Goal: Information Seeking & Learning: Check status

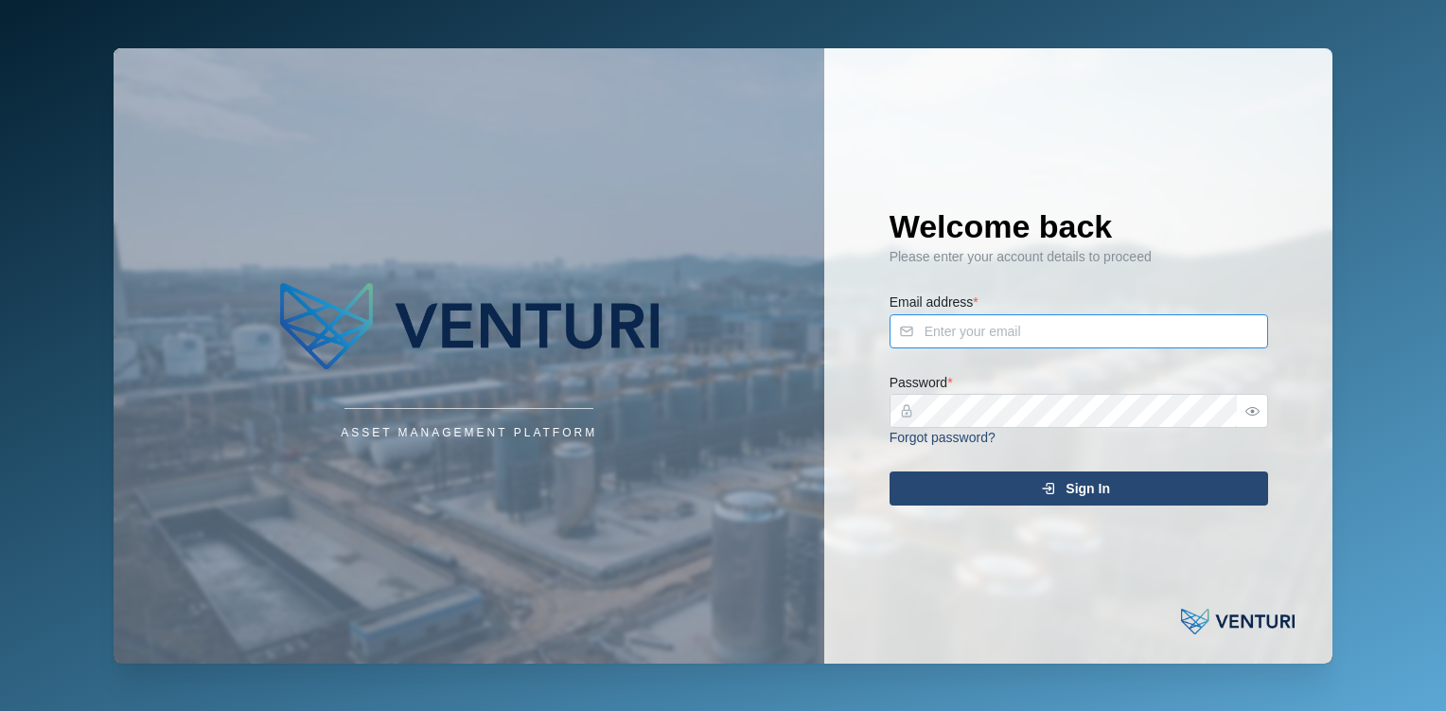
type input "admin@venturi.io"
click at [1066, 492] on span "Sign In" at bounding box center [1087, 488] width 44 height 32
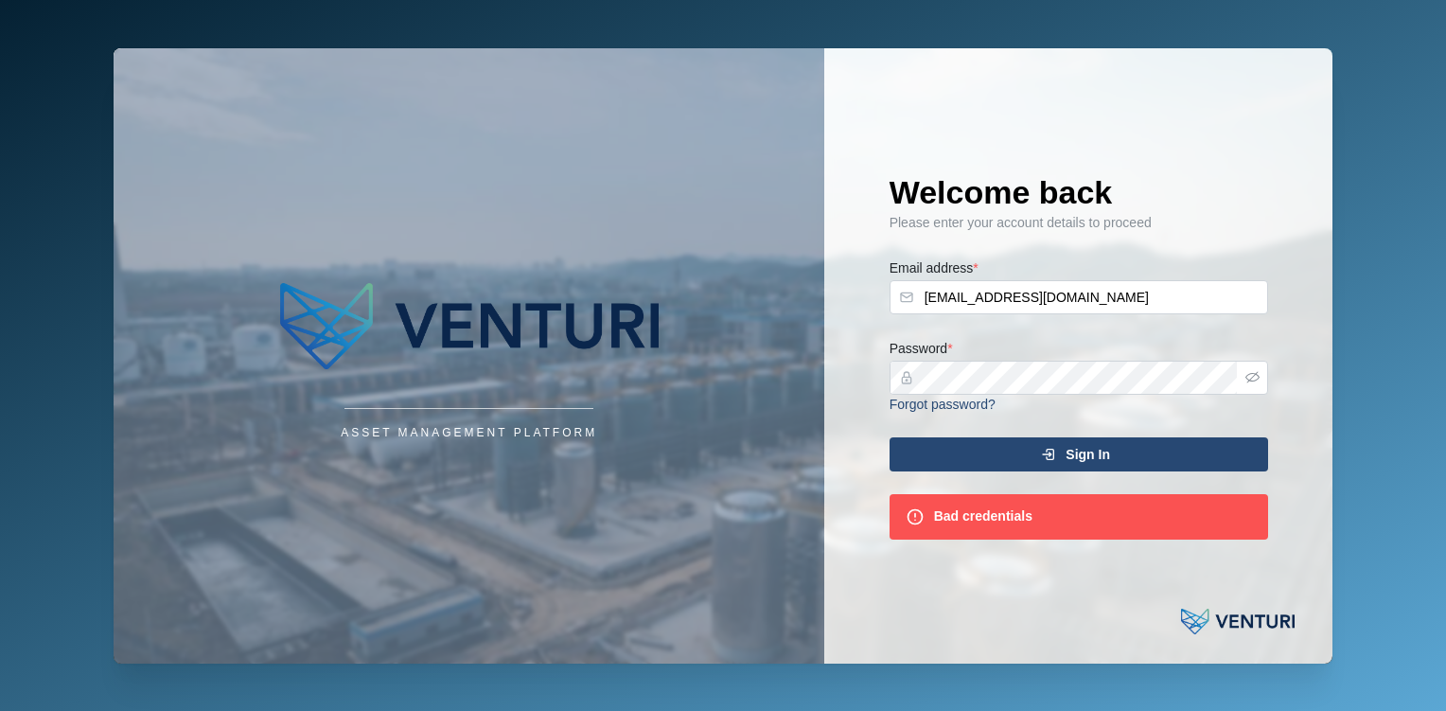
click at [1257, 382] on icon "button" at bounding box center [1252, 377] width 14 height 14
click at [1111, 443] on div "Sign In" at bounding box center [1076, 454] width 348 height 32
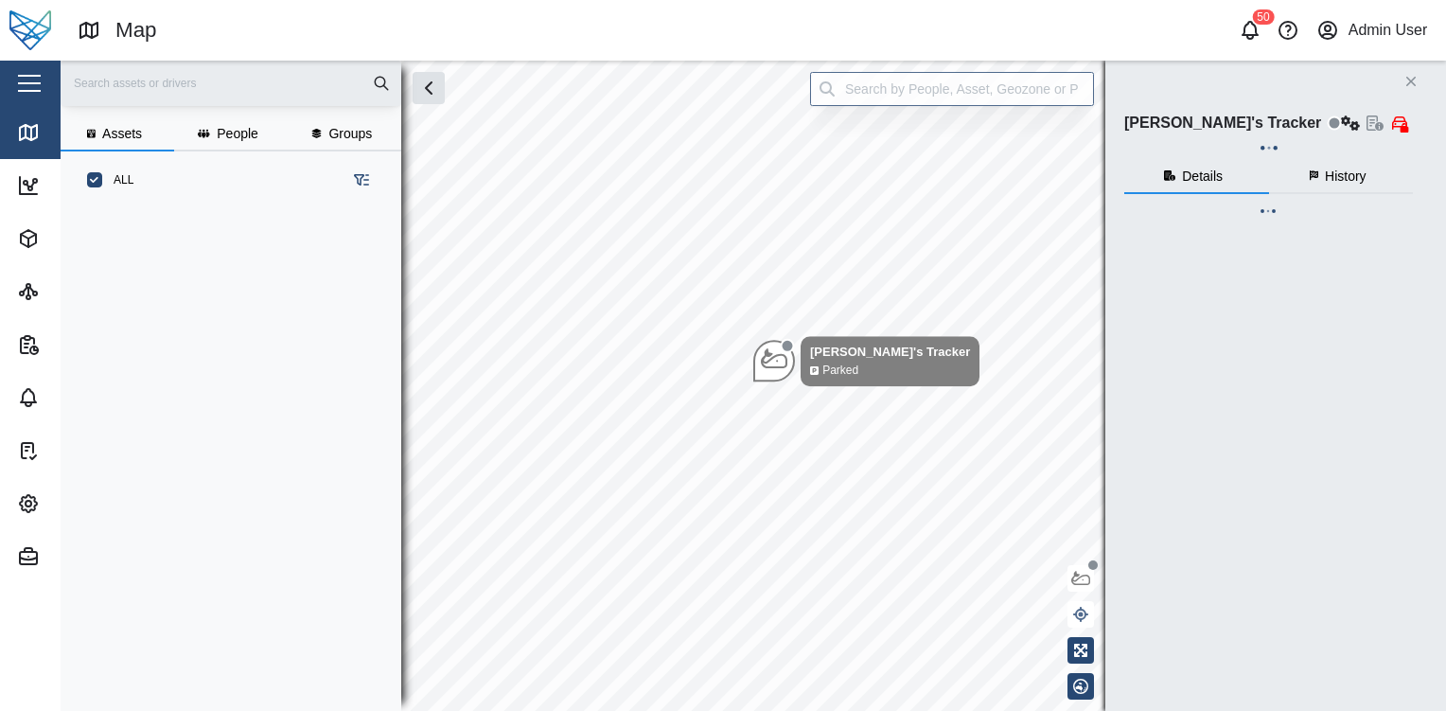
scroll to position [478, 295]
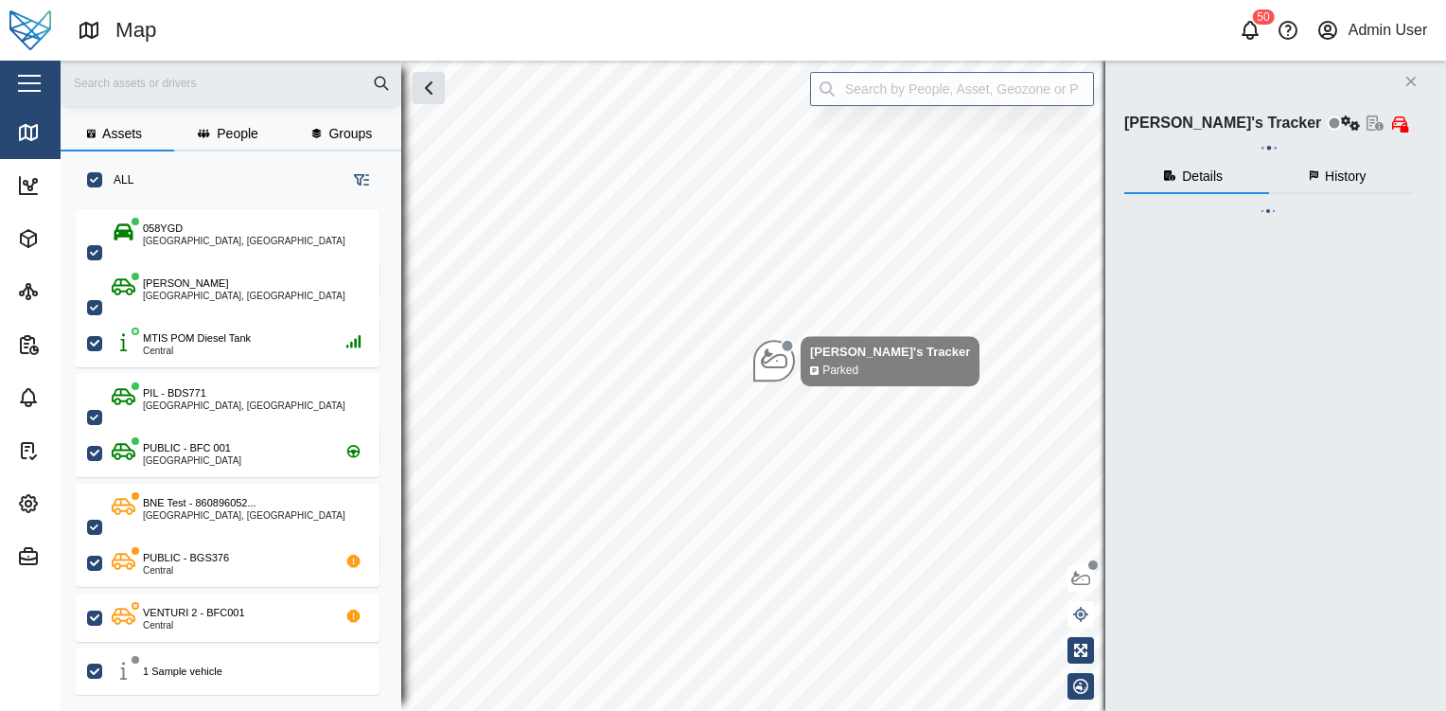
checkbox input "true"
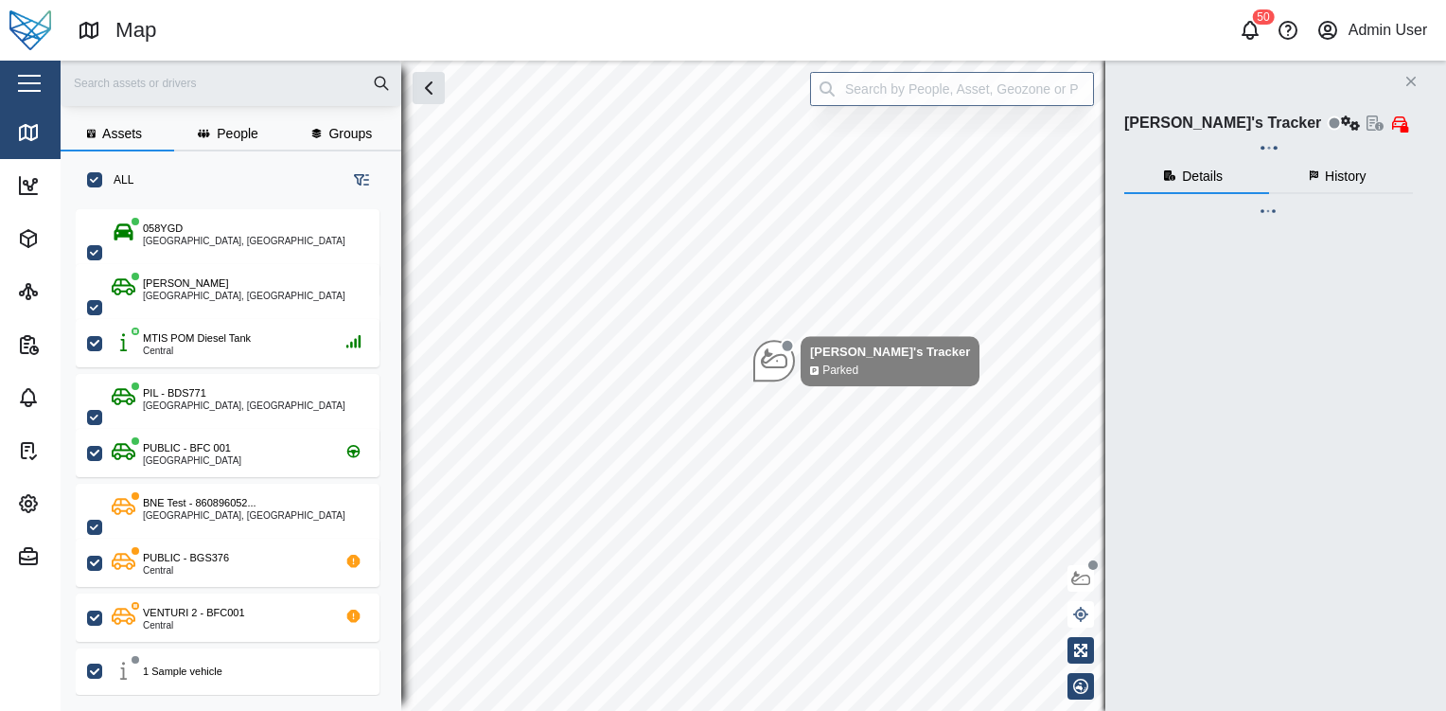
checkbox input "true"
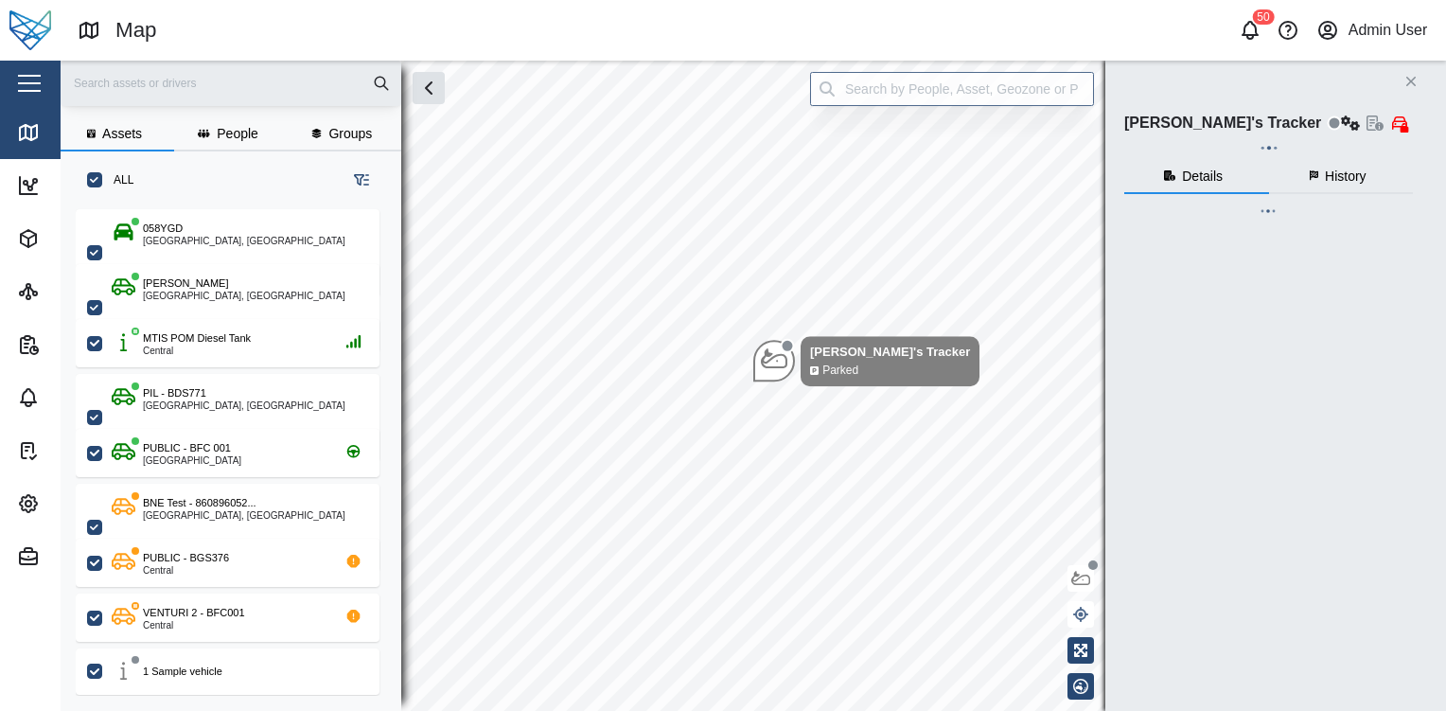
checkbox input "true"
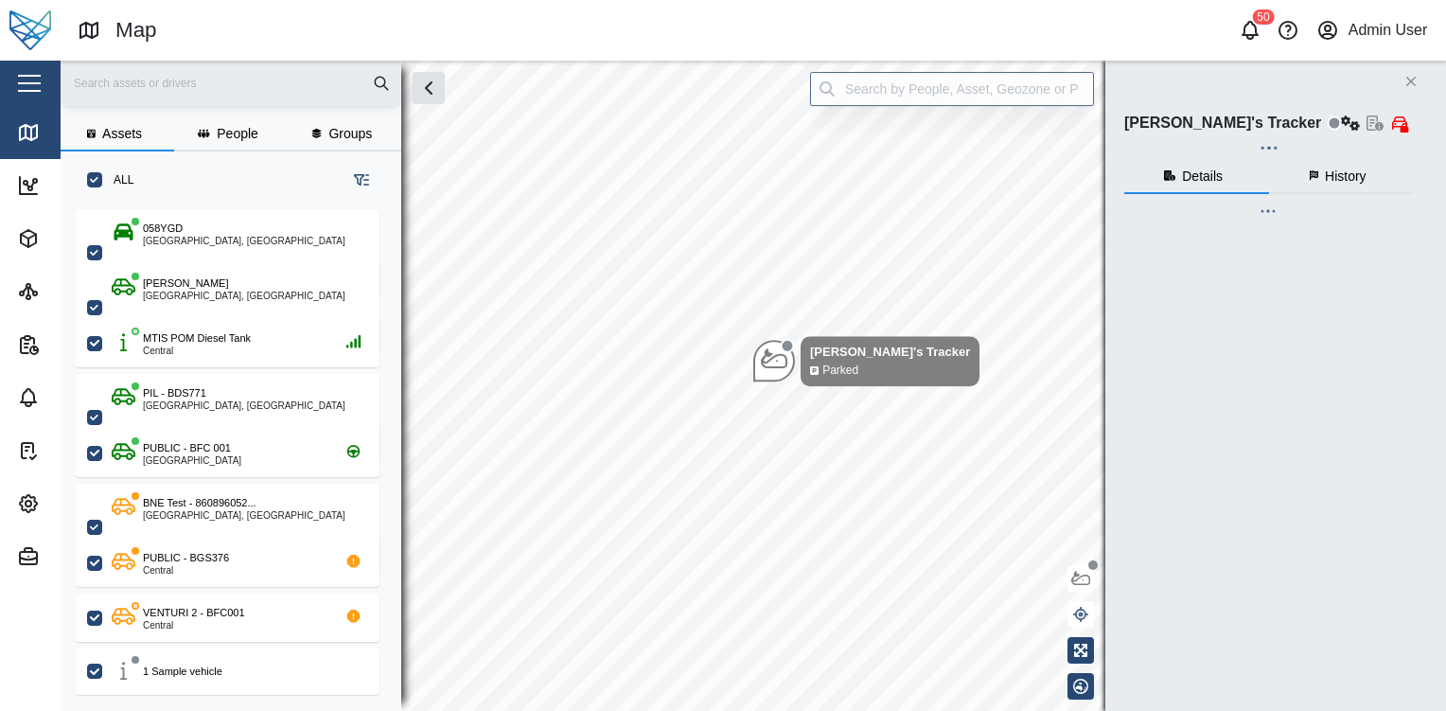
checkbox input "true"
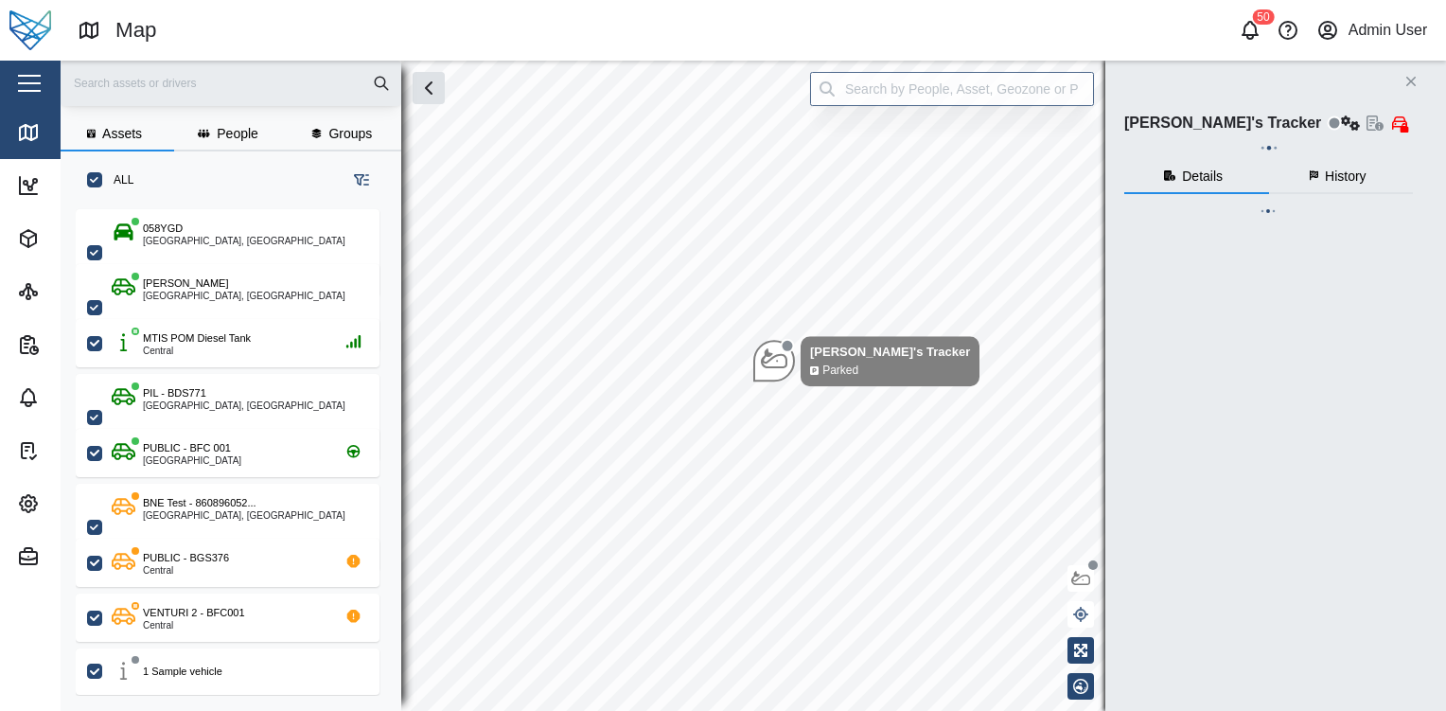
checkbox input "true"
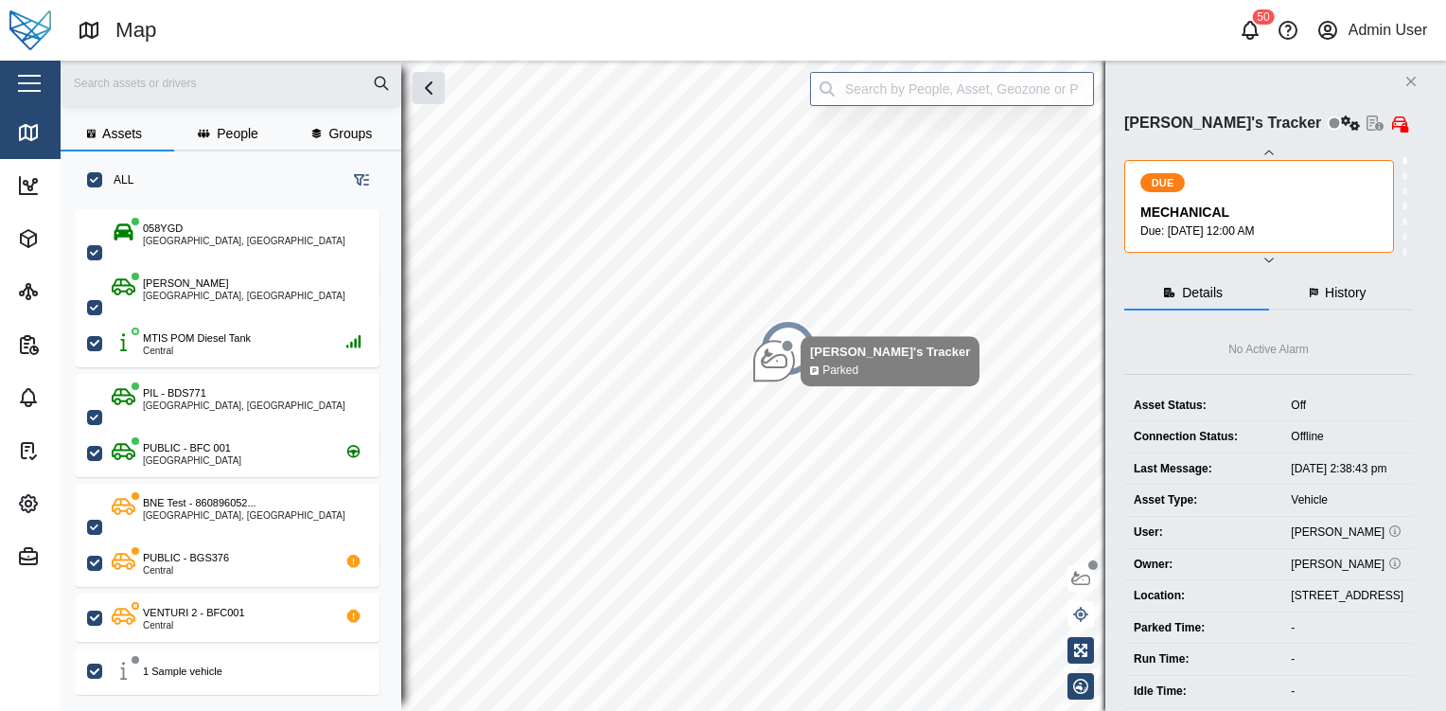
click at [45, 93] on div "Close" at bounding box center [123, 83] width 246 height 45
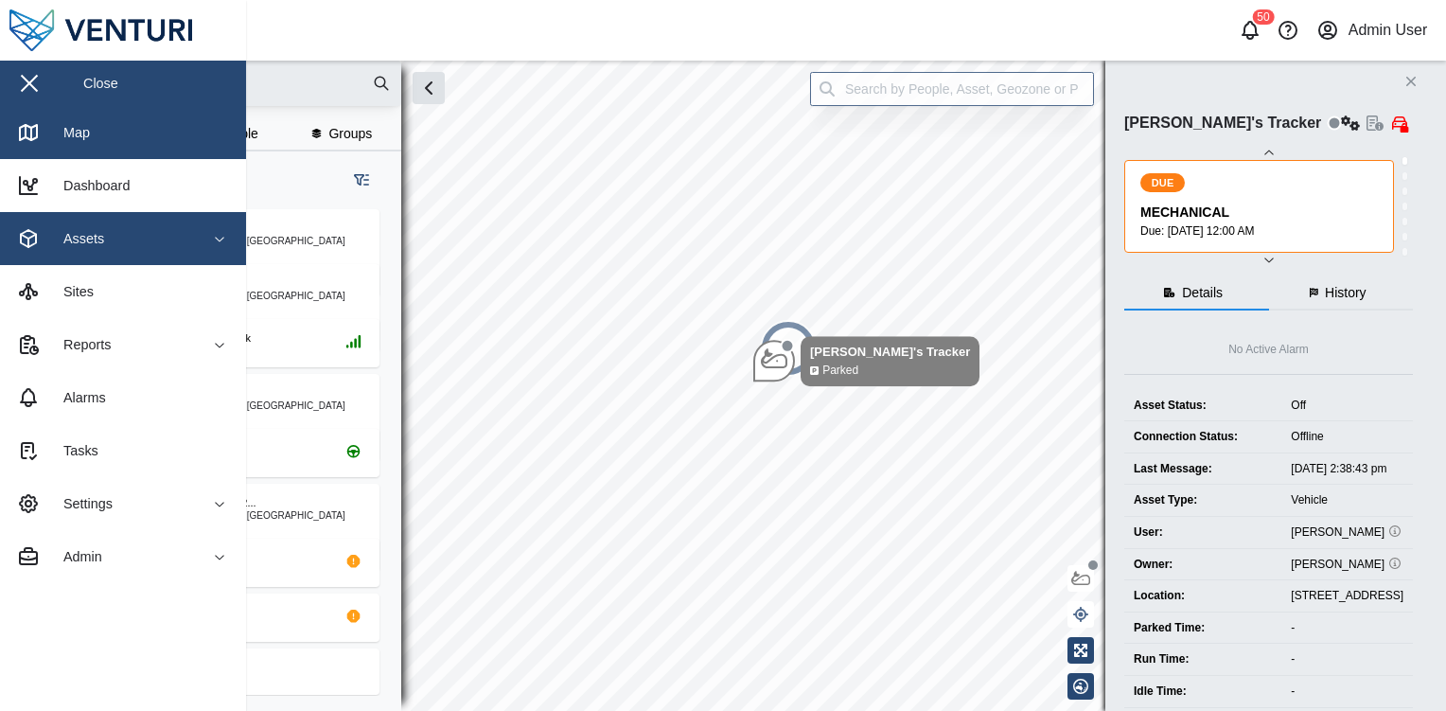
click at [106, 254] on span "Assets" at bounding box center [103, 238] width 172 height 53
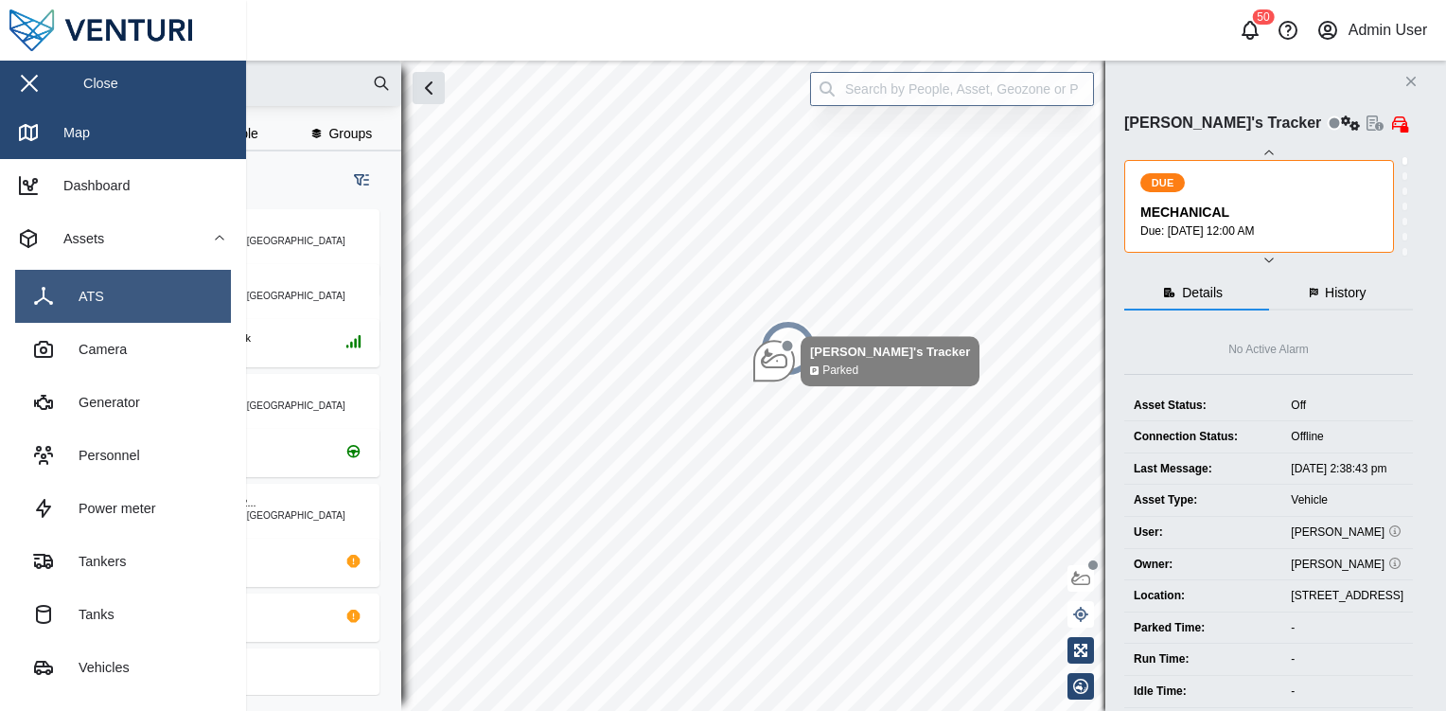
click at [121, 312] on link "ATS" at bounding box center [123, 296] width 216 height 53
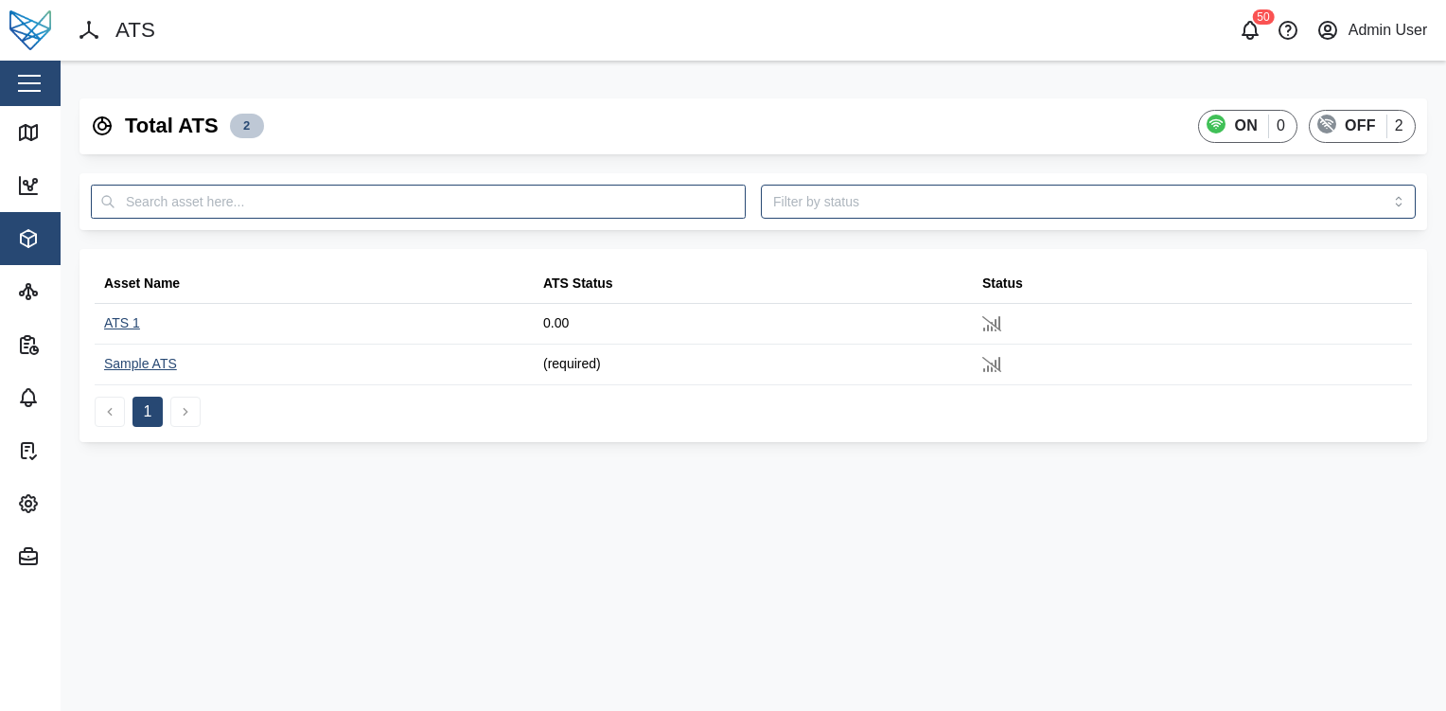
click at [38, 102] on div "Close" at bounding box center [123, 83] width 246 height 45
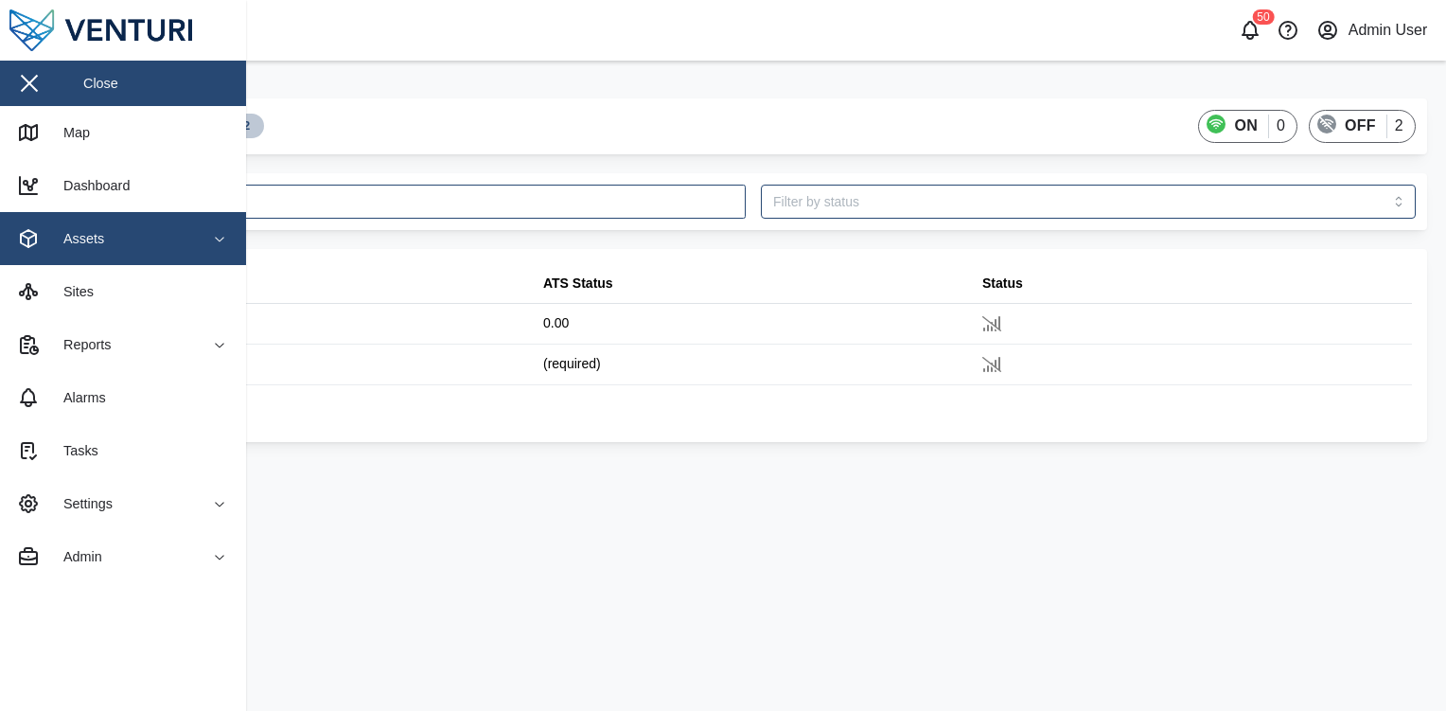
click at [72, 235] on div "Assets" at bounding box center [76, 238] width 55 height 21
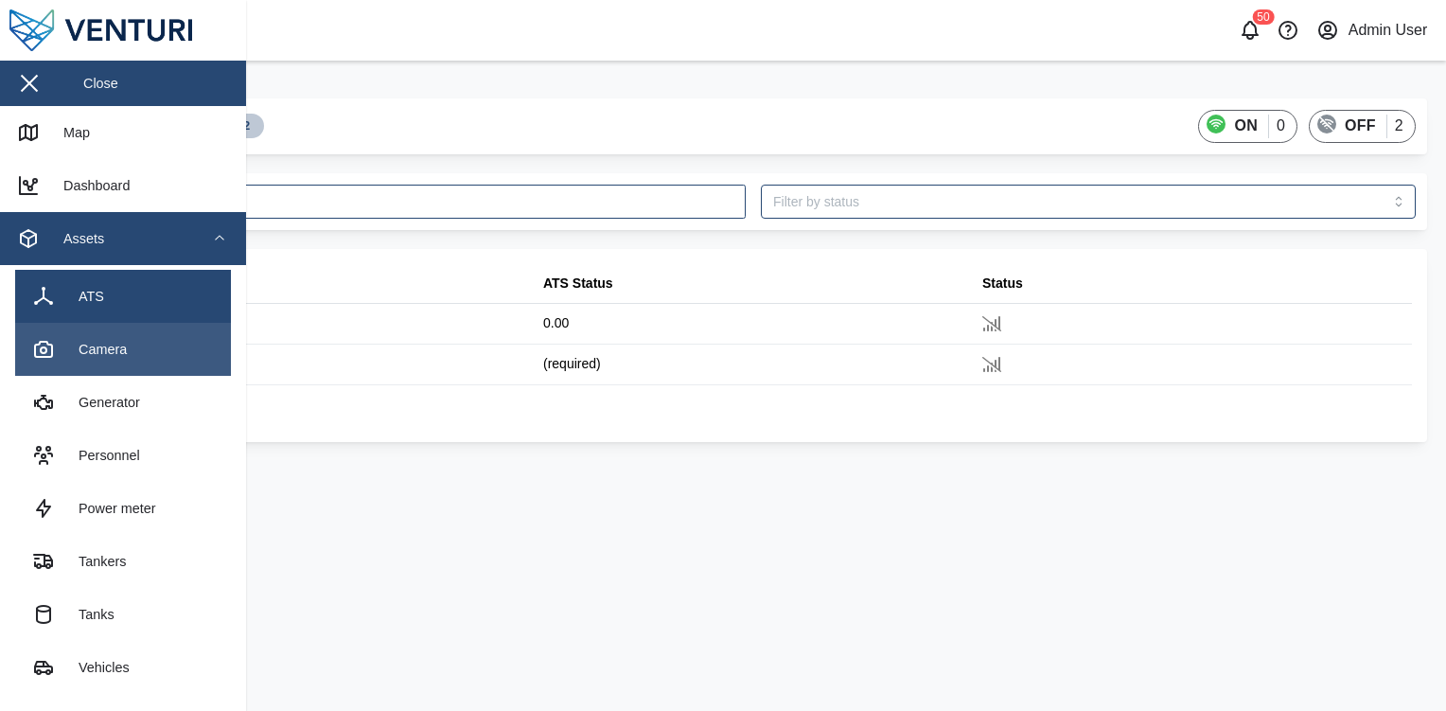
click at [114, 356] on div "Camera" at bounding box center [95, 349] width 62 height 21
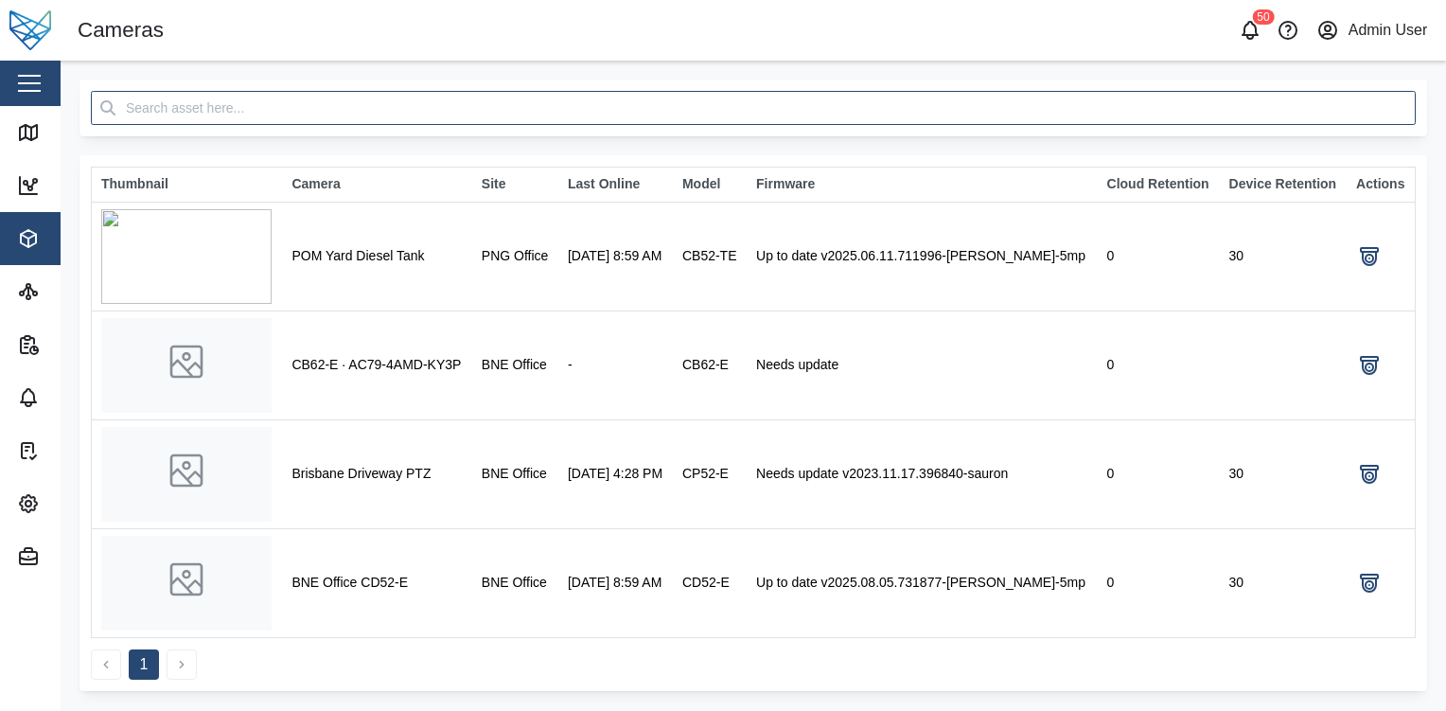
click at [15, 72] on button "button" at bounding box center [29, 83] width 32 height 32
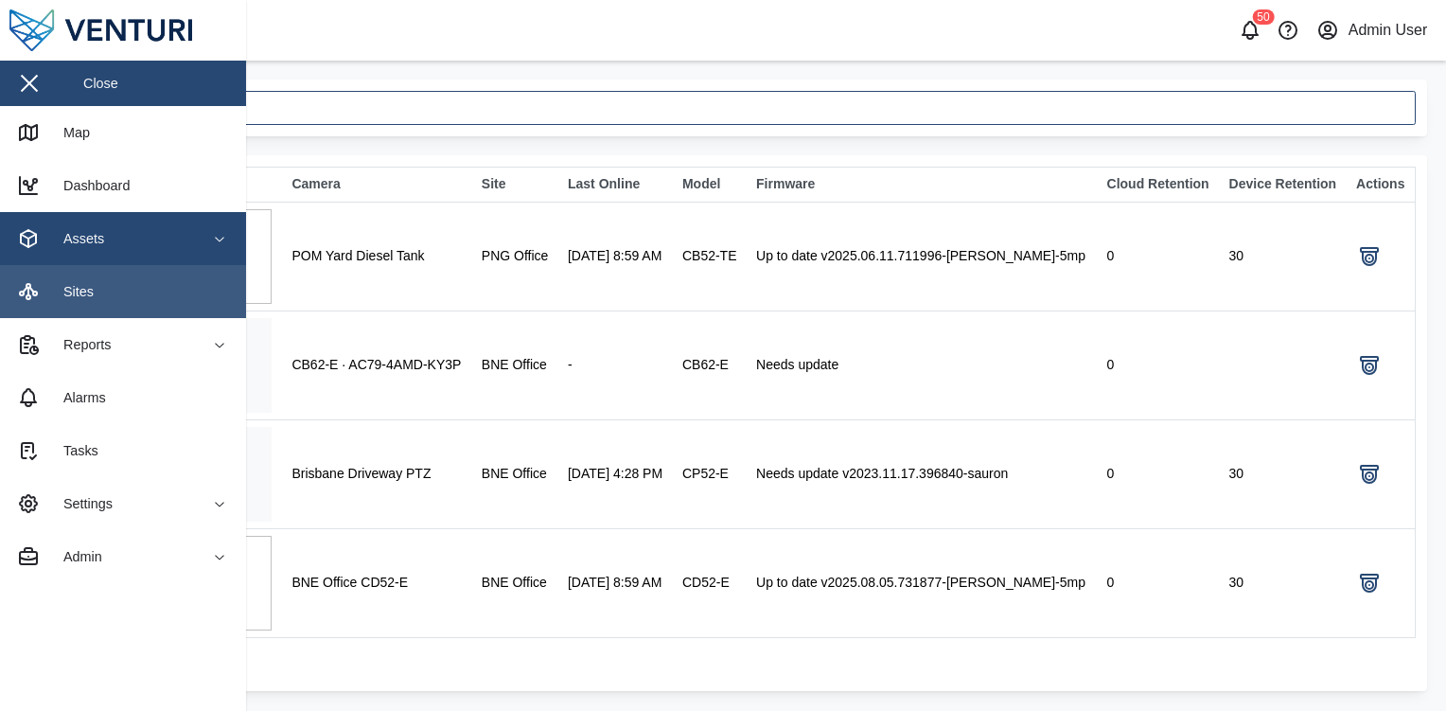
click at [140, 295] on link "Sites" at bounding box center [123, 291] width 246 height 53
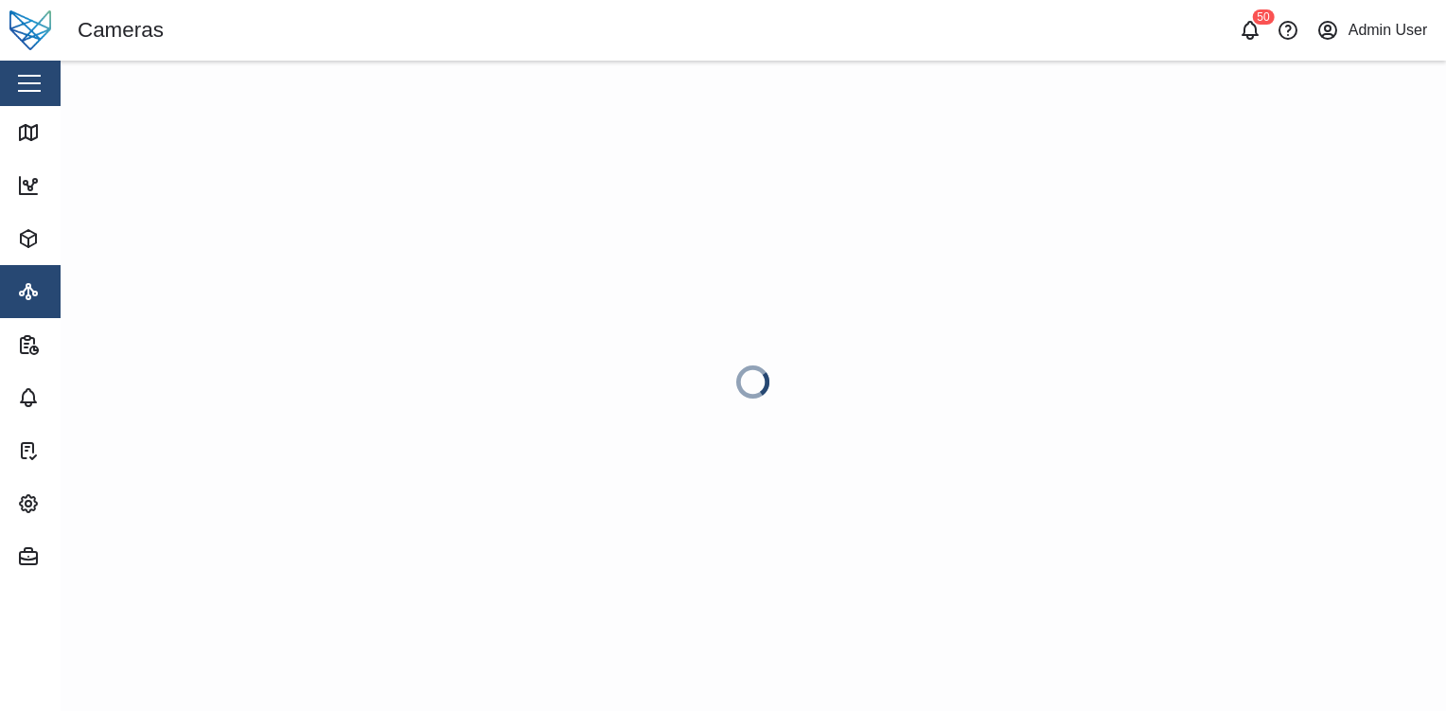
click at [28, 93] on button "button" at bounding box center [29, 83] width 32 height 32
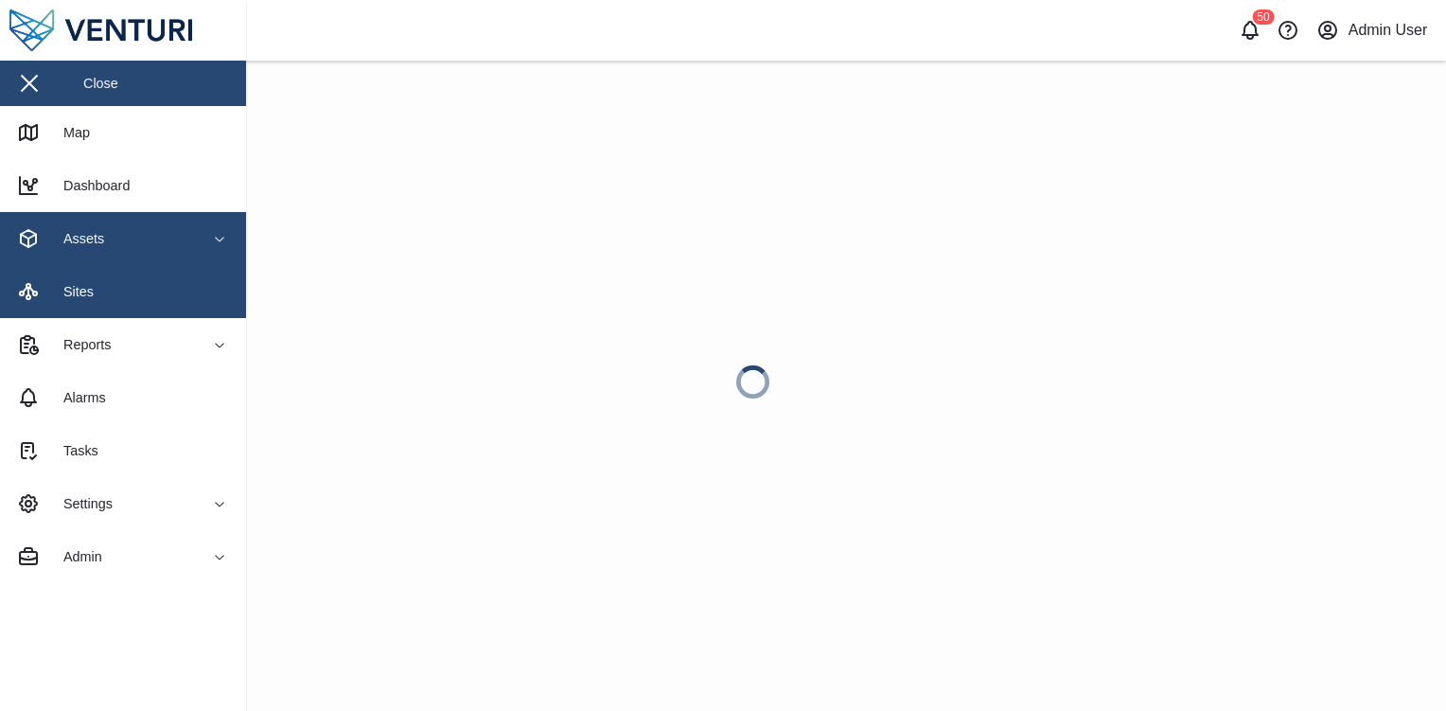
click at [110, 262] on span "Assets" at bounding box center [103, 238] width 172 height 53
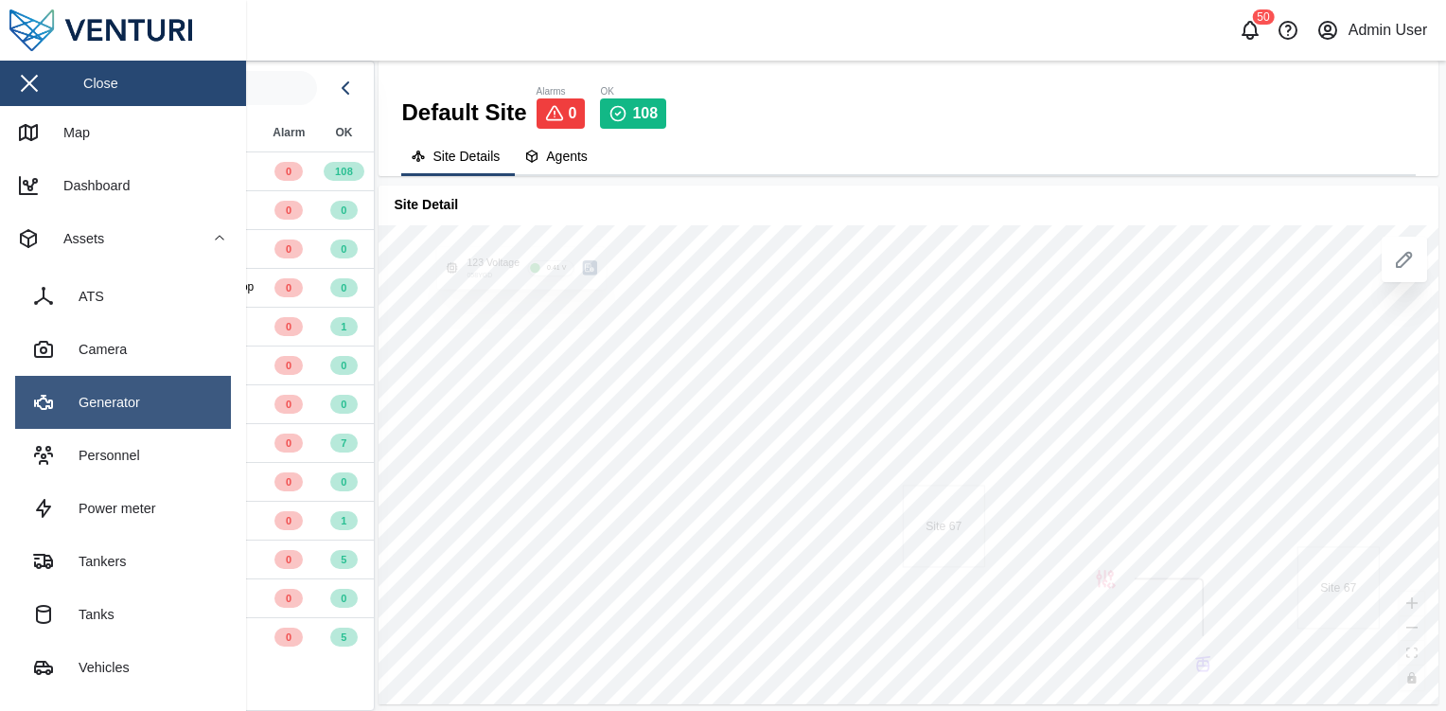
click at [165, 413] on link "Generator" at bounding box center [123, 402] width 216 height 53
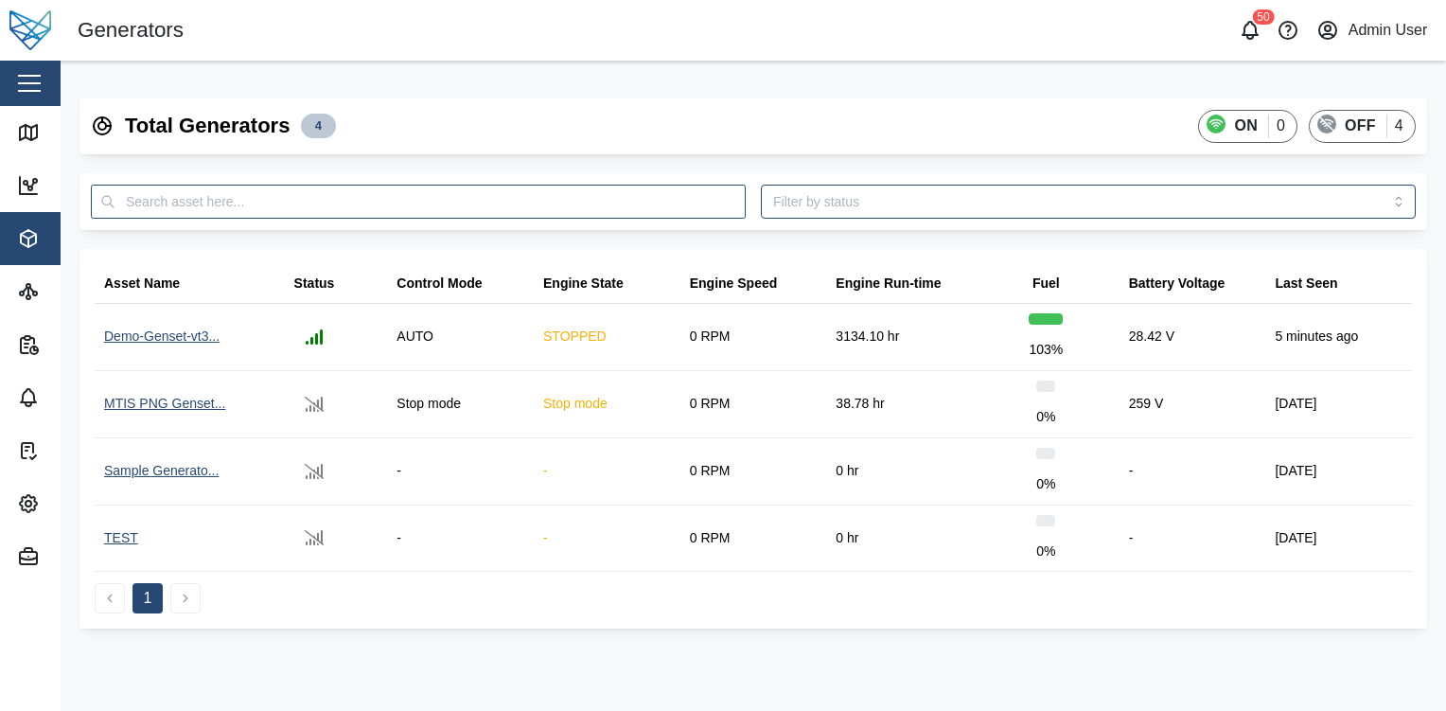
click at [39, 69] on button "button" at bounding box center [29, 83] width 32 height 32
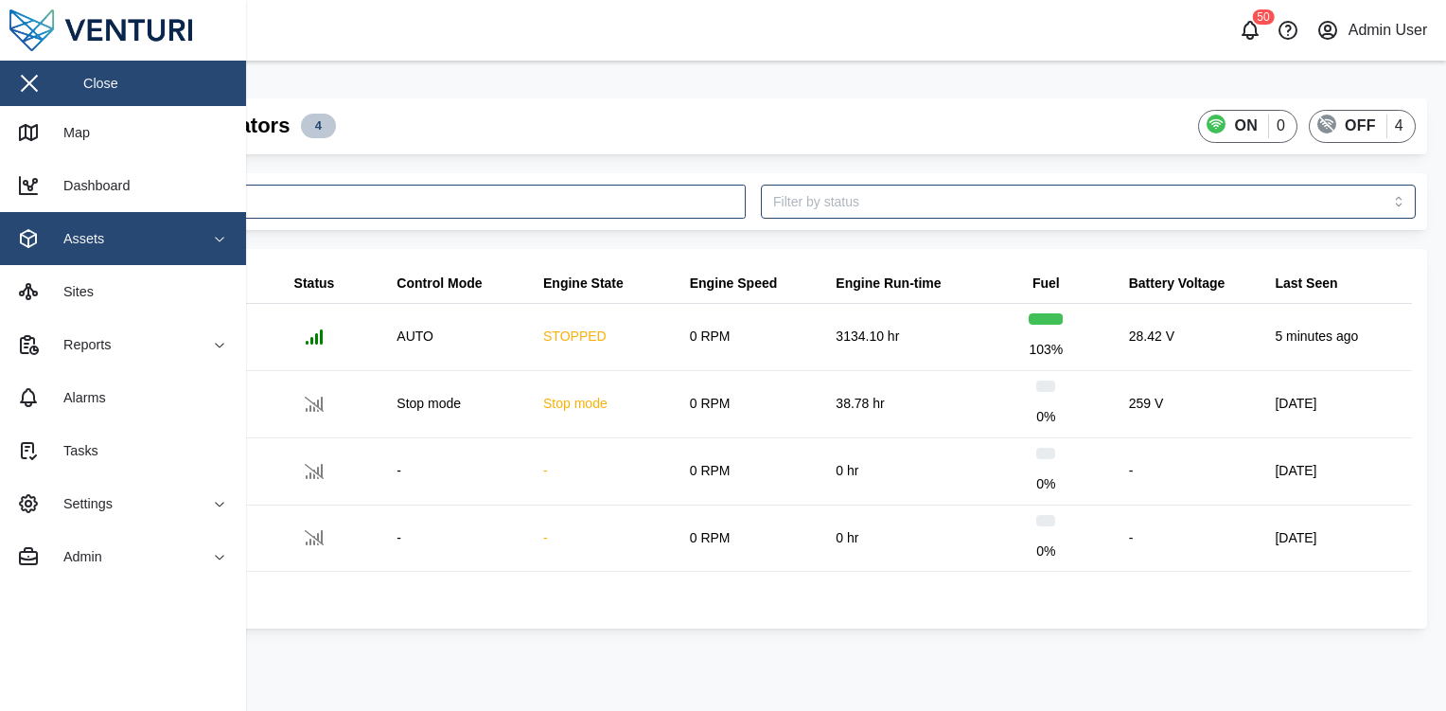
click at [103, 233] on div "Assets" at bounding box center [103, 238] width 172 height 23
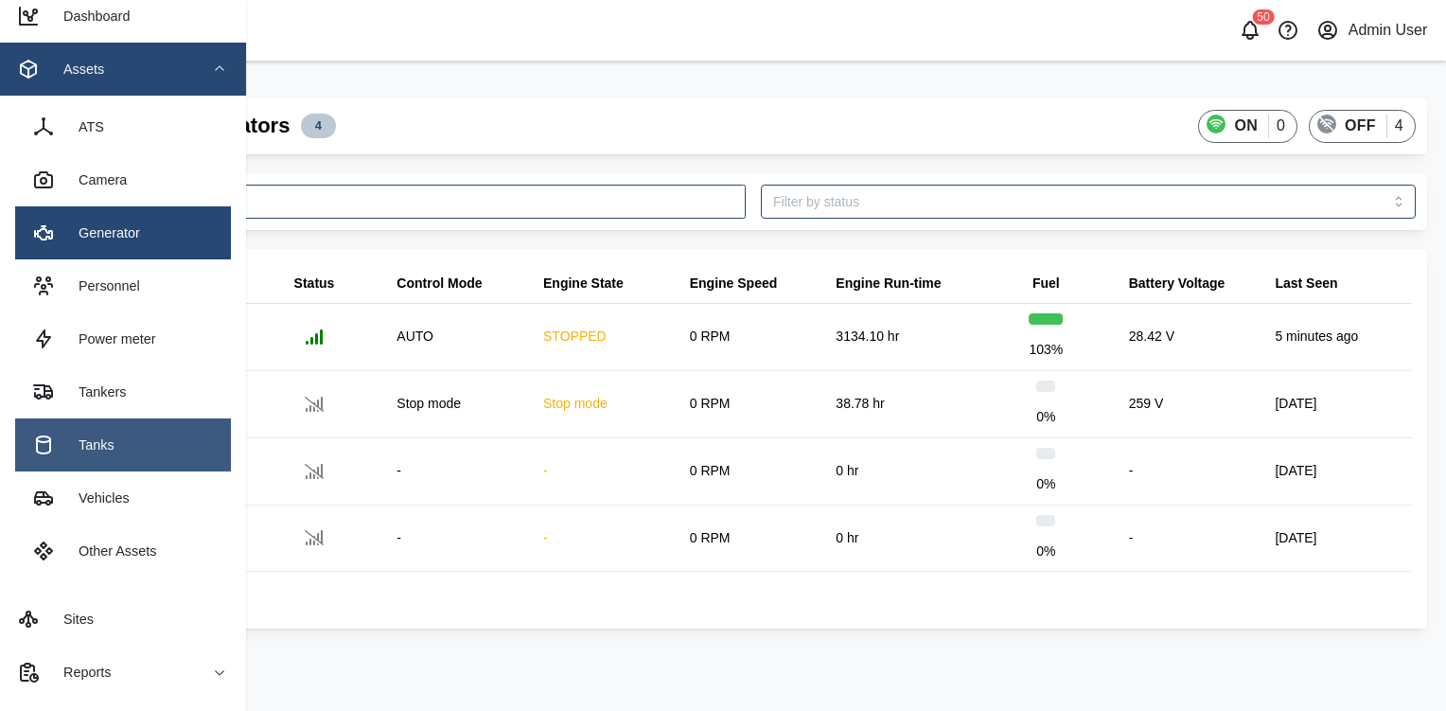
scroll to position [170, 0]
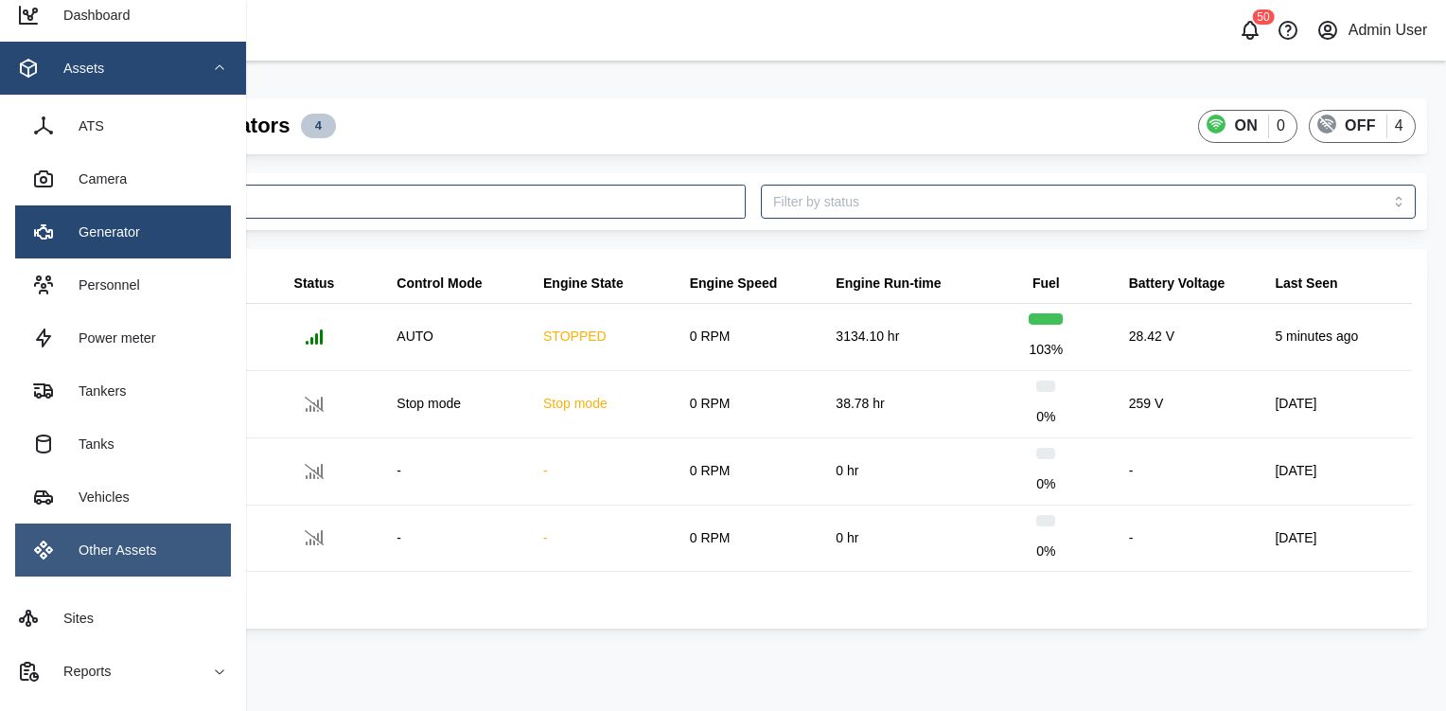
click at [150, 526] on link "Other Assets" at bounding box center [123, 549] width 216 height 53
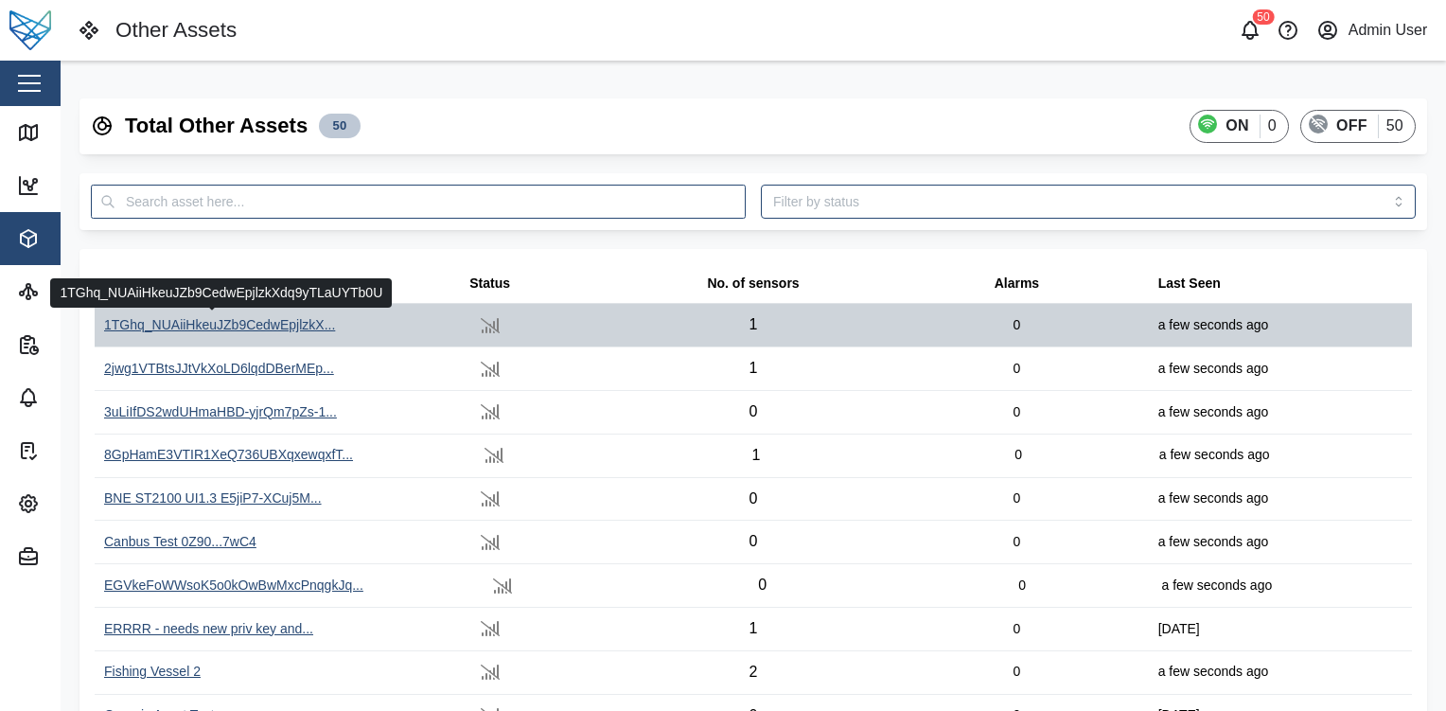
click at [218, 328] on div "1TGhq_NUAiiHkeuJZb9CedwEpjlzkX..." at bounding box center [219, 325] width 231 height 21
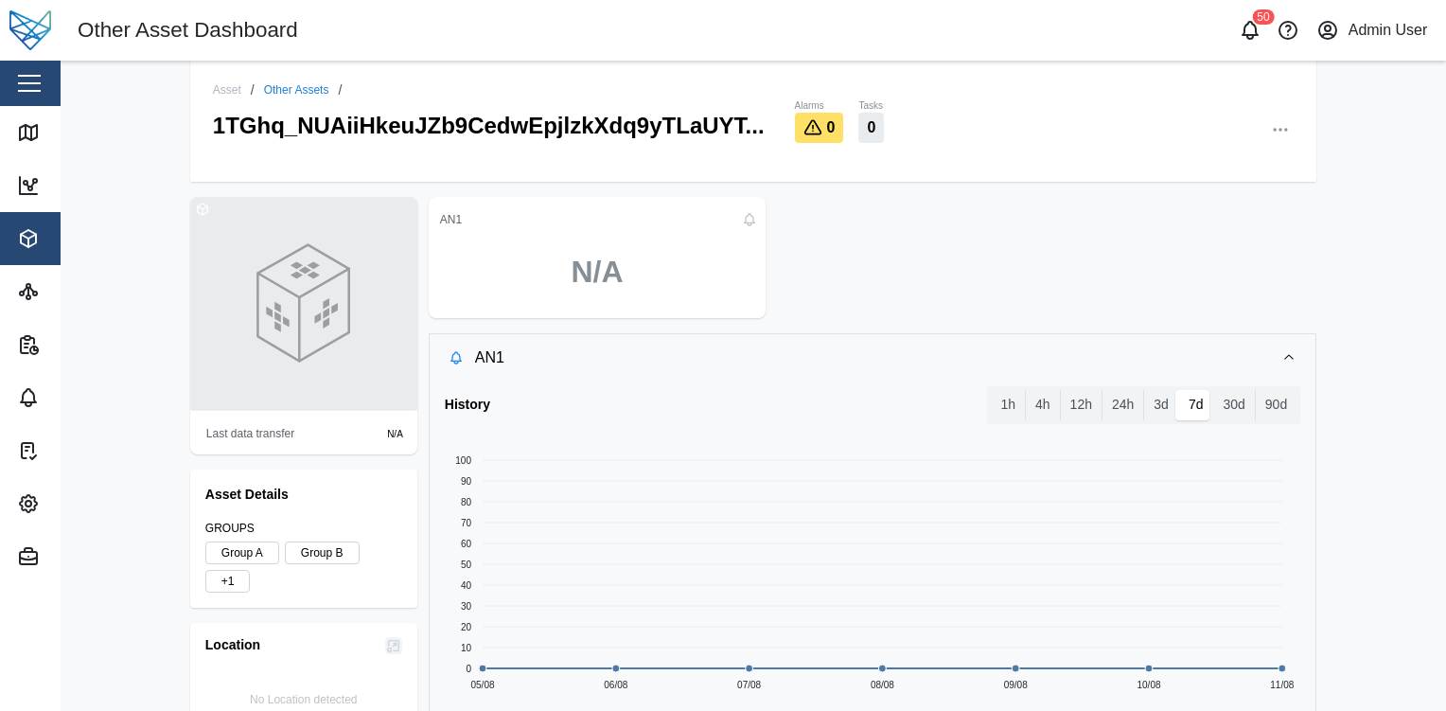
click at [290, 85] on link "Other Assets" at bounding box center [296, 89] width 65 height 11
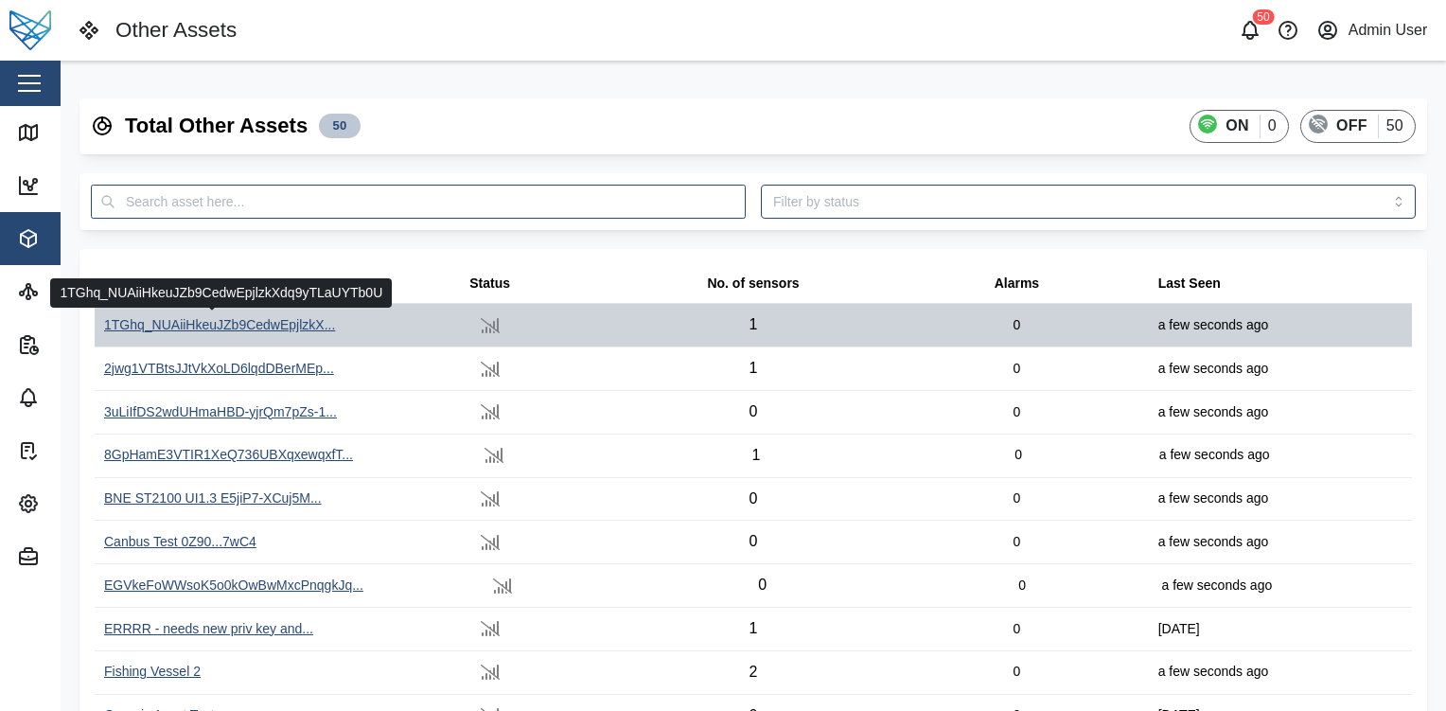
click at [273, 323] on div "1TGhq_NUAiiHkeuJZb9CedwEpjlzkX..." at bounding box center [219, 325] width 231 height 21
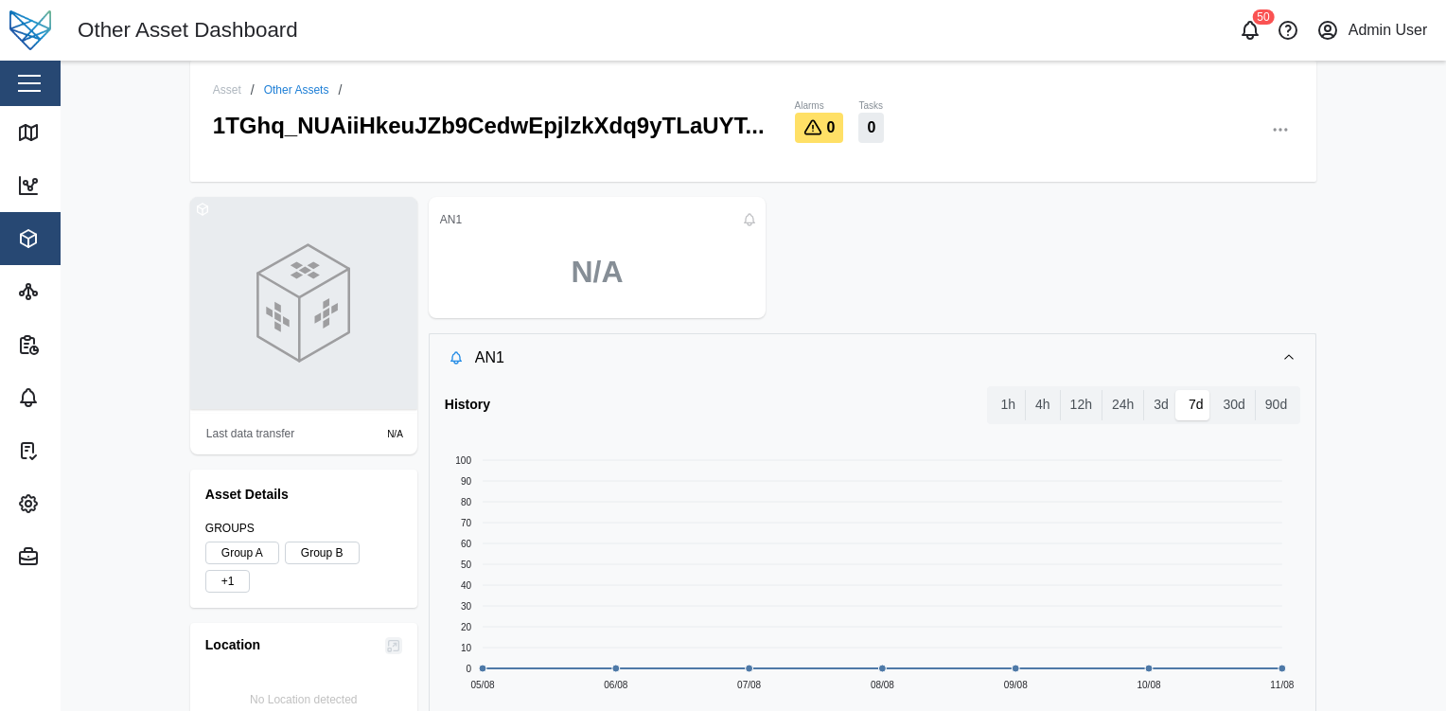
click at [264, 92] on link "Other Assets" at bounding box center [296, 89] width 65 height 11
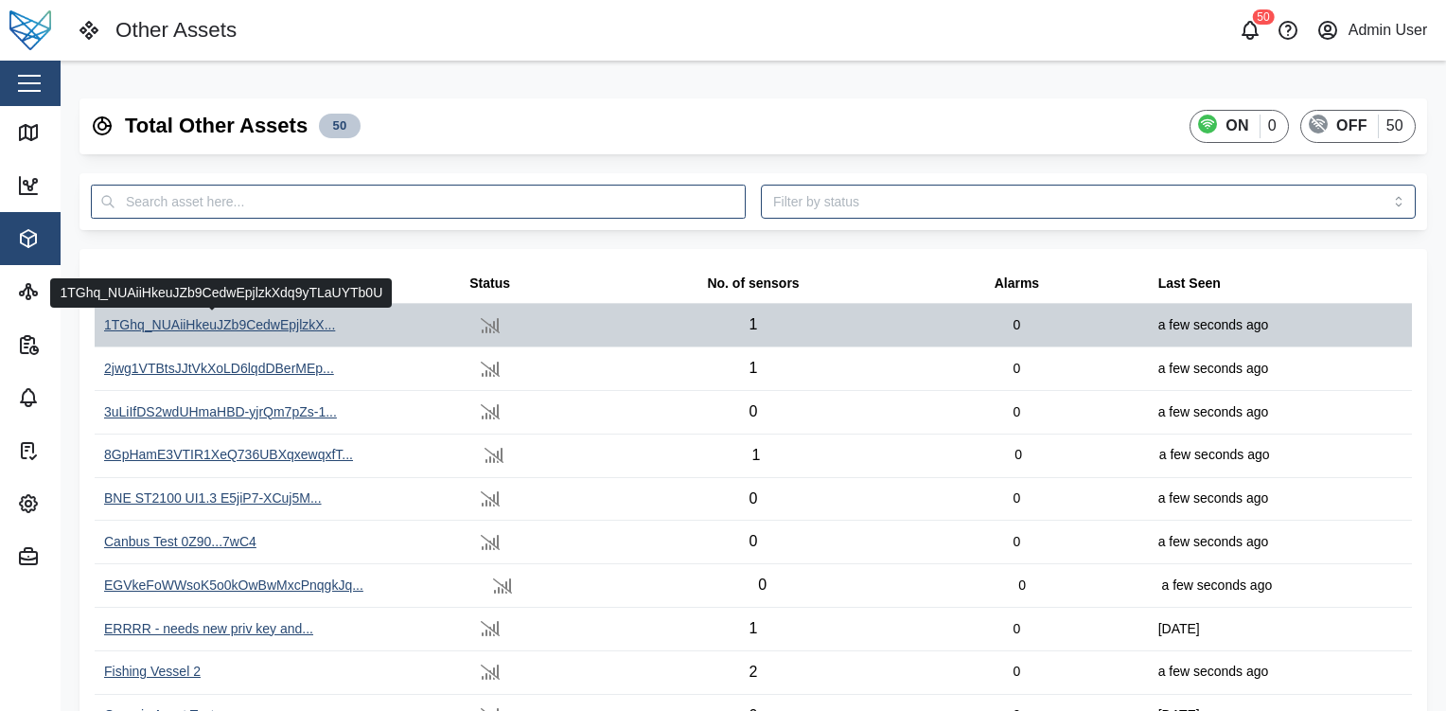
click at [257, 326] on div "1TGhq_NUAiiHkeuJZb9CedwEpjlzkX..." at bounding box center [219, 325] width 231 height 21
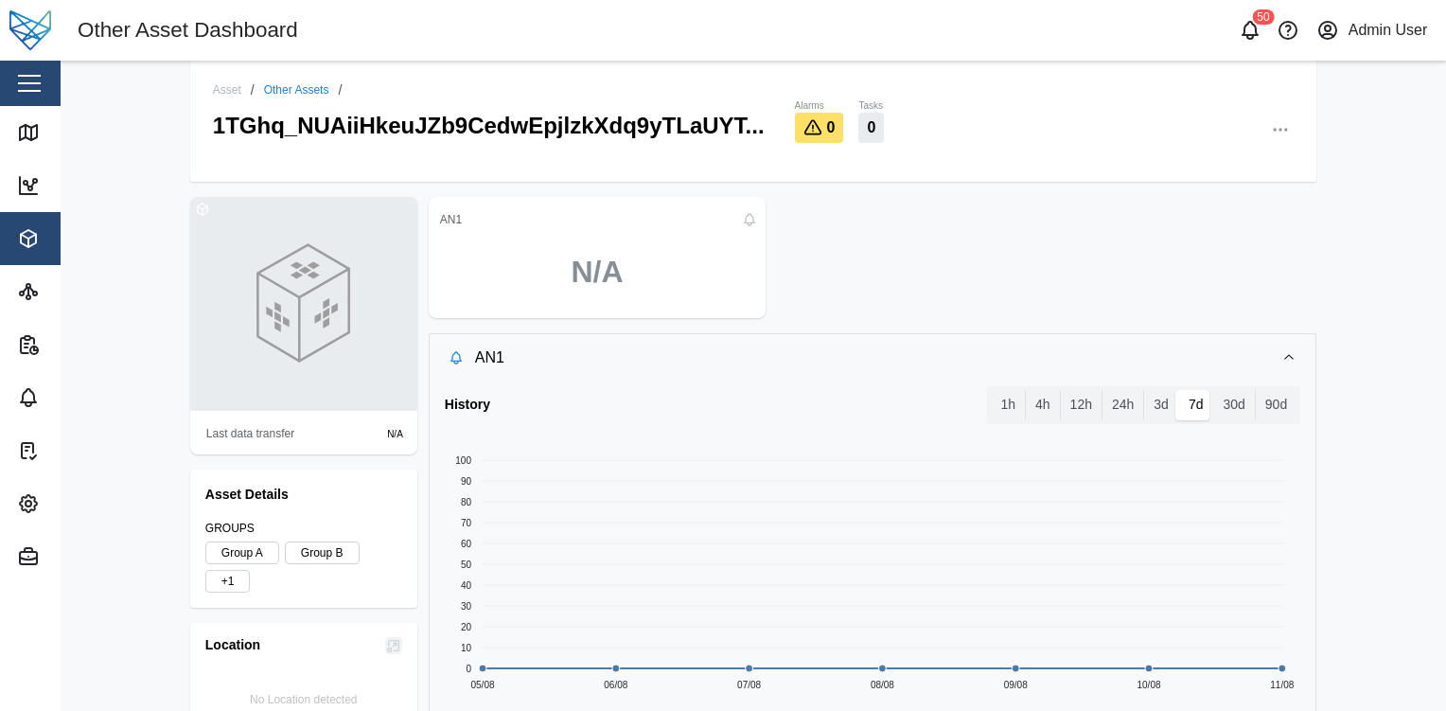
click at [276, 94] on link "Other Assets" at bounding box center [296, 89] width 65 height 11
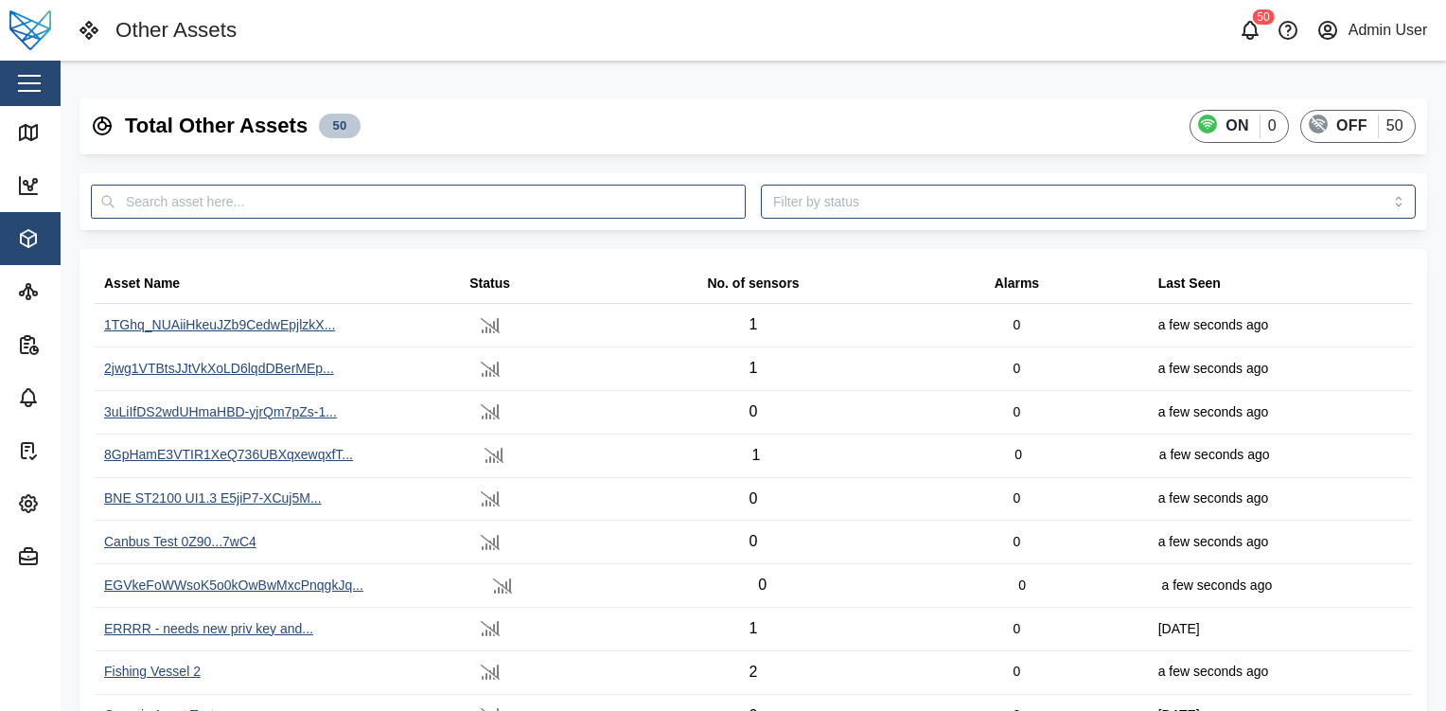
click at [31, 53] on div at bounding box center [123, 30] width 246 height 61
click at [42, 93] on button "button" at bounding box center [29, 83] width 32 height 32
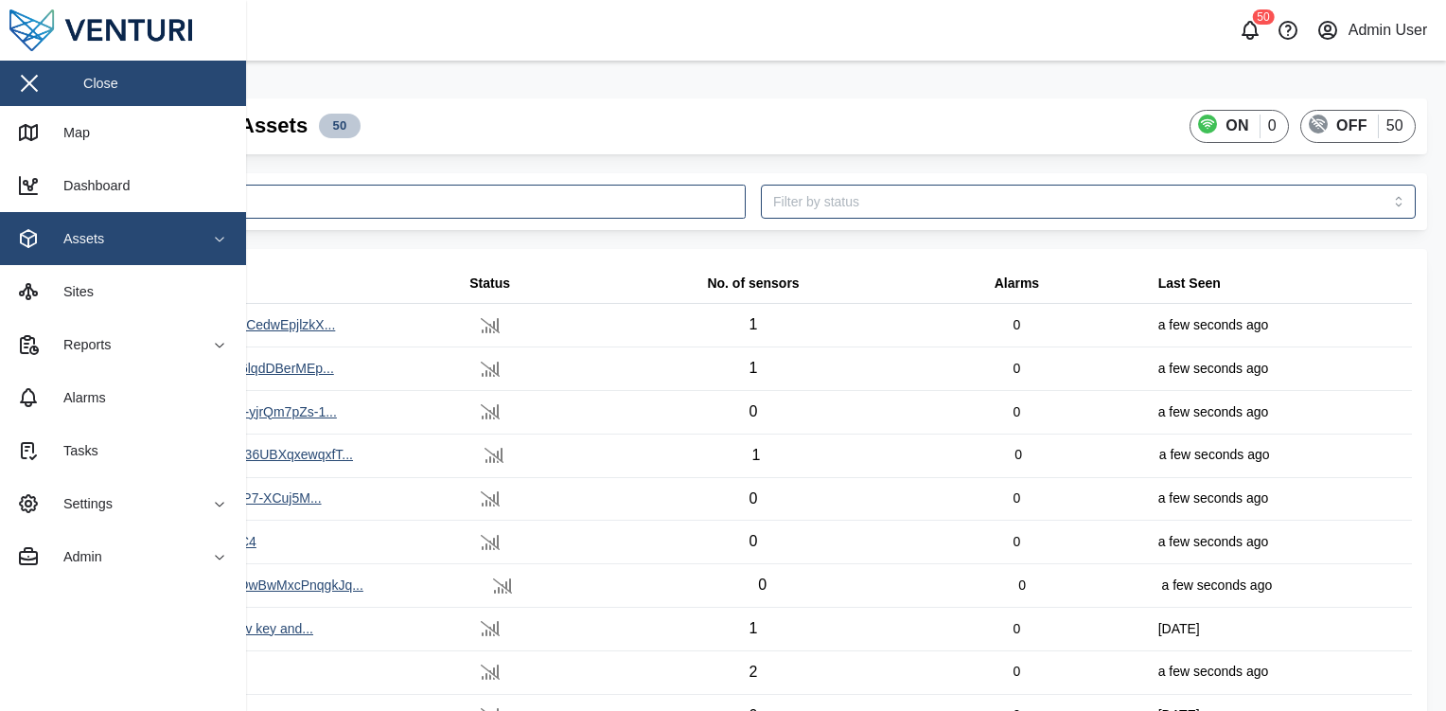
click at [120, 232] on div "Assets" at bounding box center [103, 238] width 172 height 23
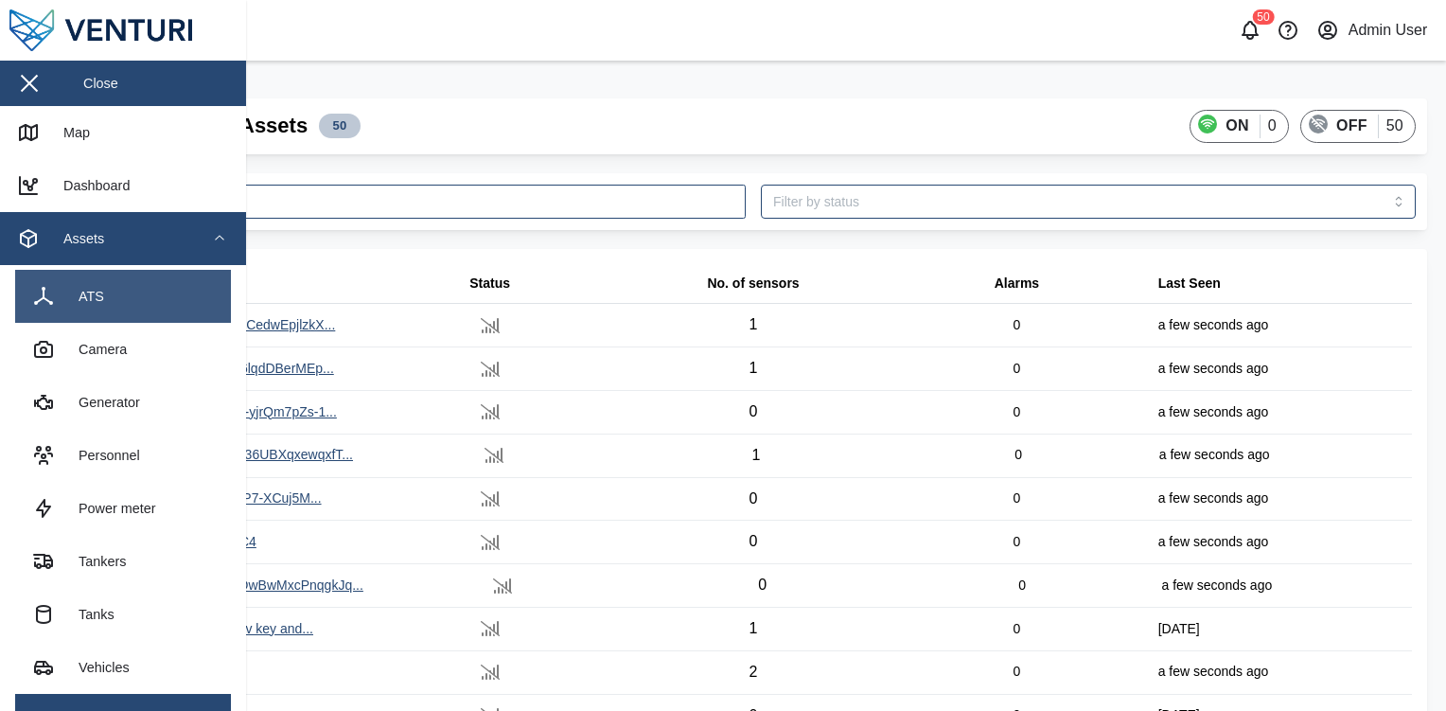
click at [129, 287] on link "ATS" at bounding box center [123, 296] width 216 height 53
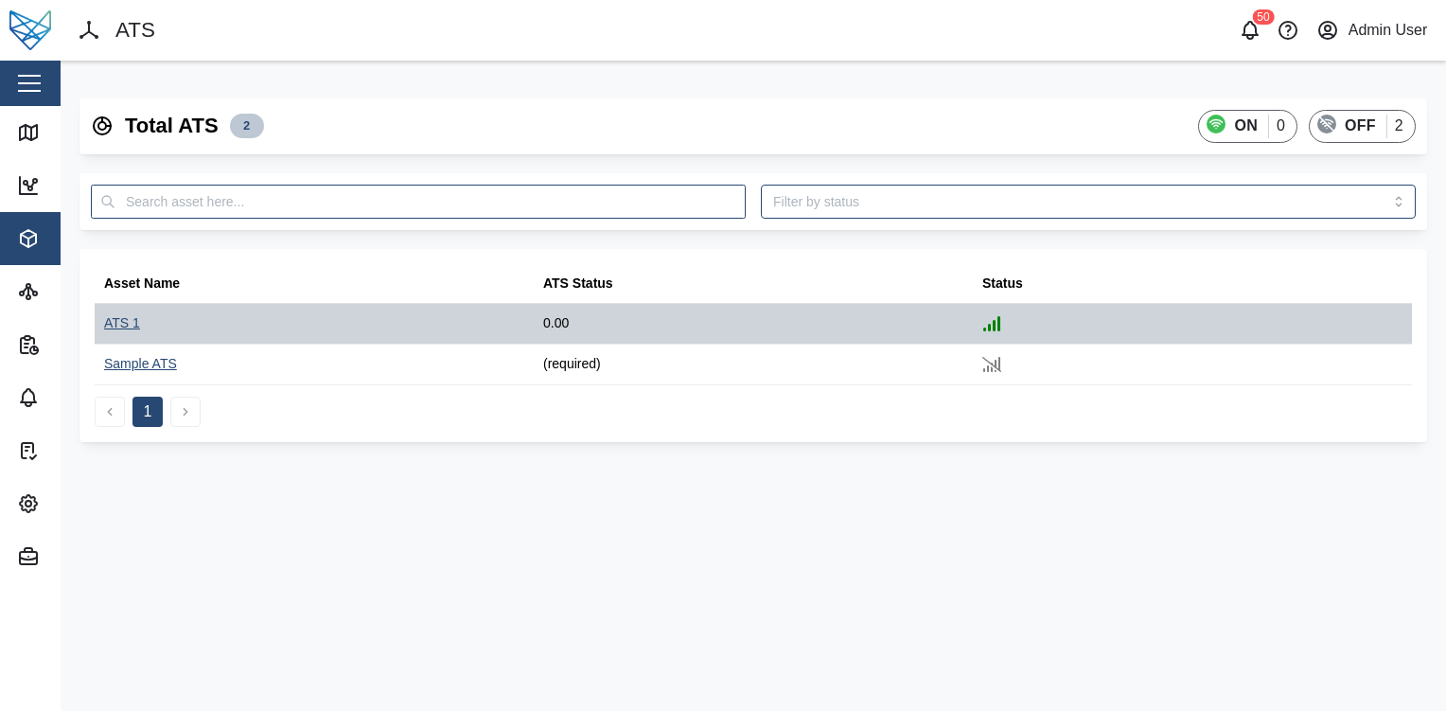
click at [129, 317] on div "ATS 1" at bounding box center [122, 323] width 36 height 21
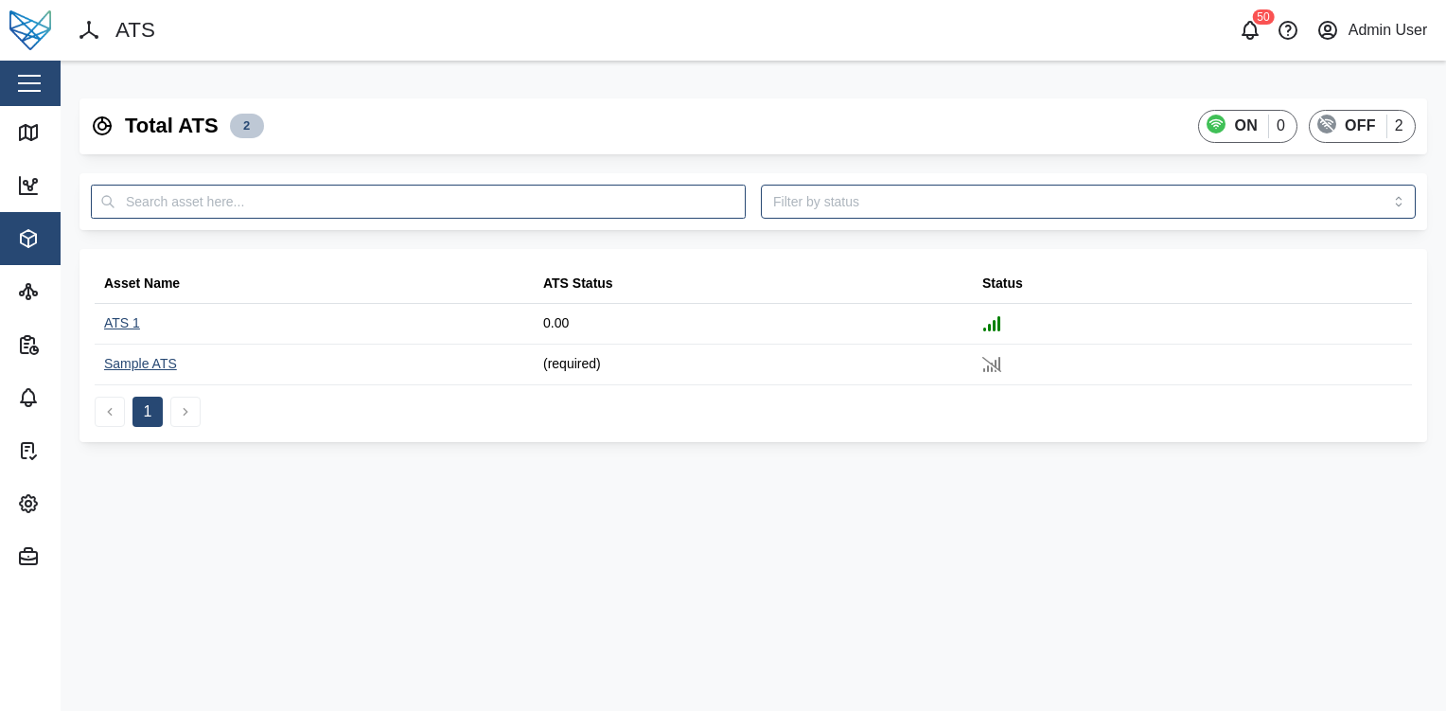
click at [669, 26] on div "ATS" at bounding box center [416, 30] width 677 height 33
click at [13, 64] on div "Close" at bounding box center [123, 83] width 246 height 45
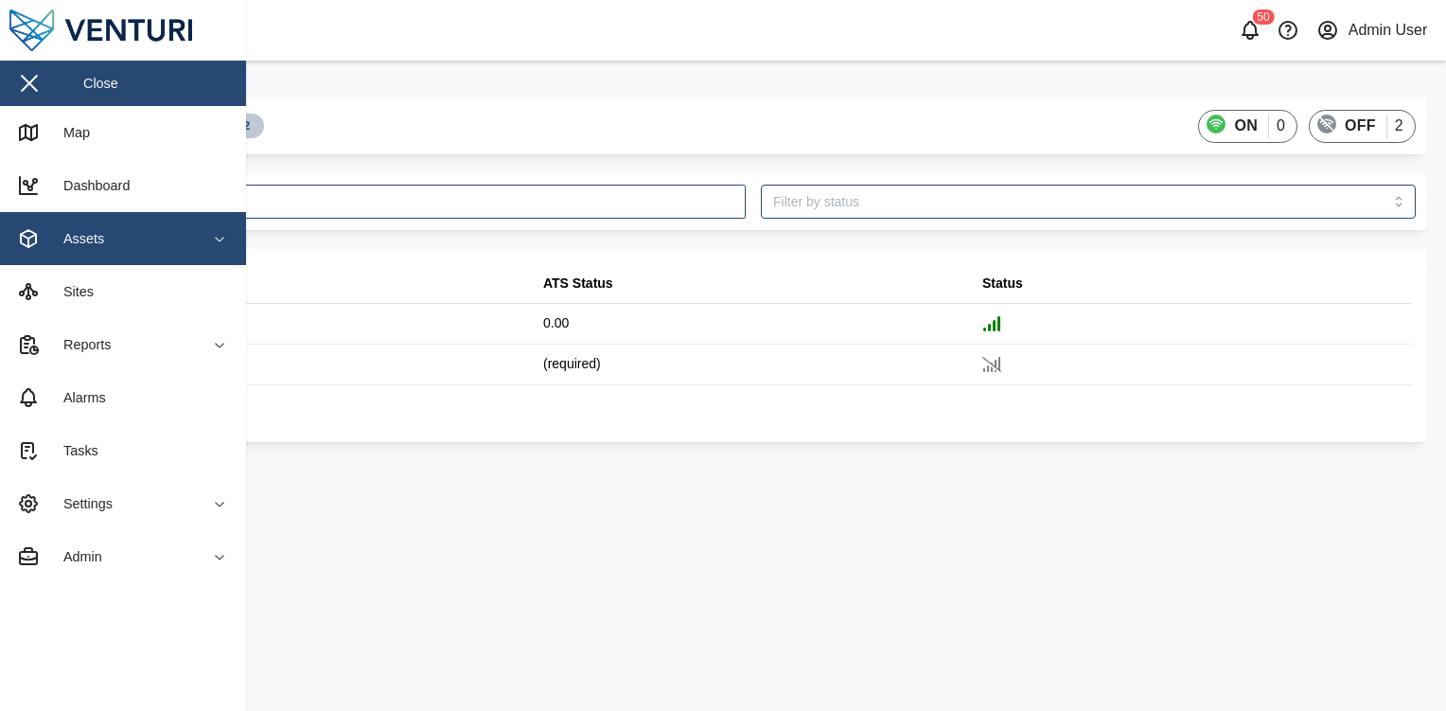
click at [127, 242] on div "Assets" at bounding box center [103, 238] width 172 height 23
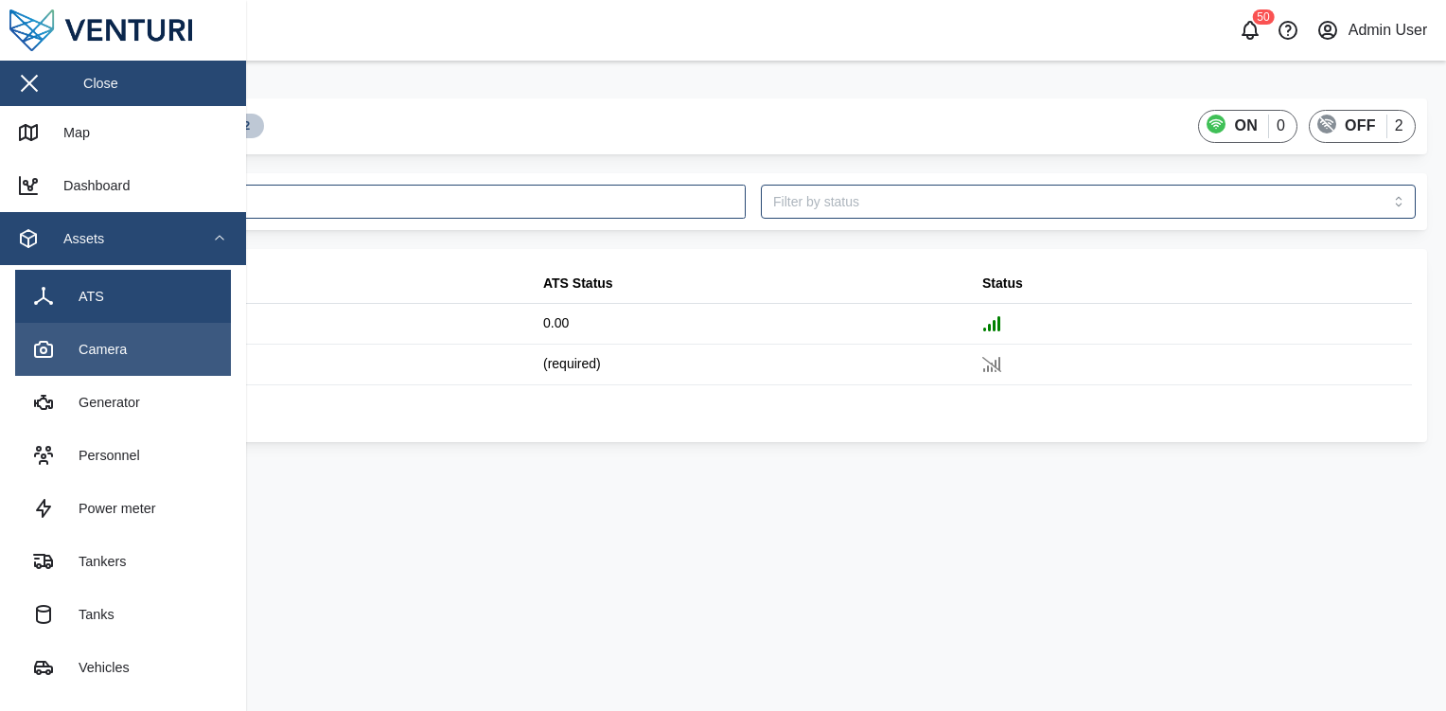
click at [132, 343] on link "Camera" at bounding box center [123, 349] width 216 height 53
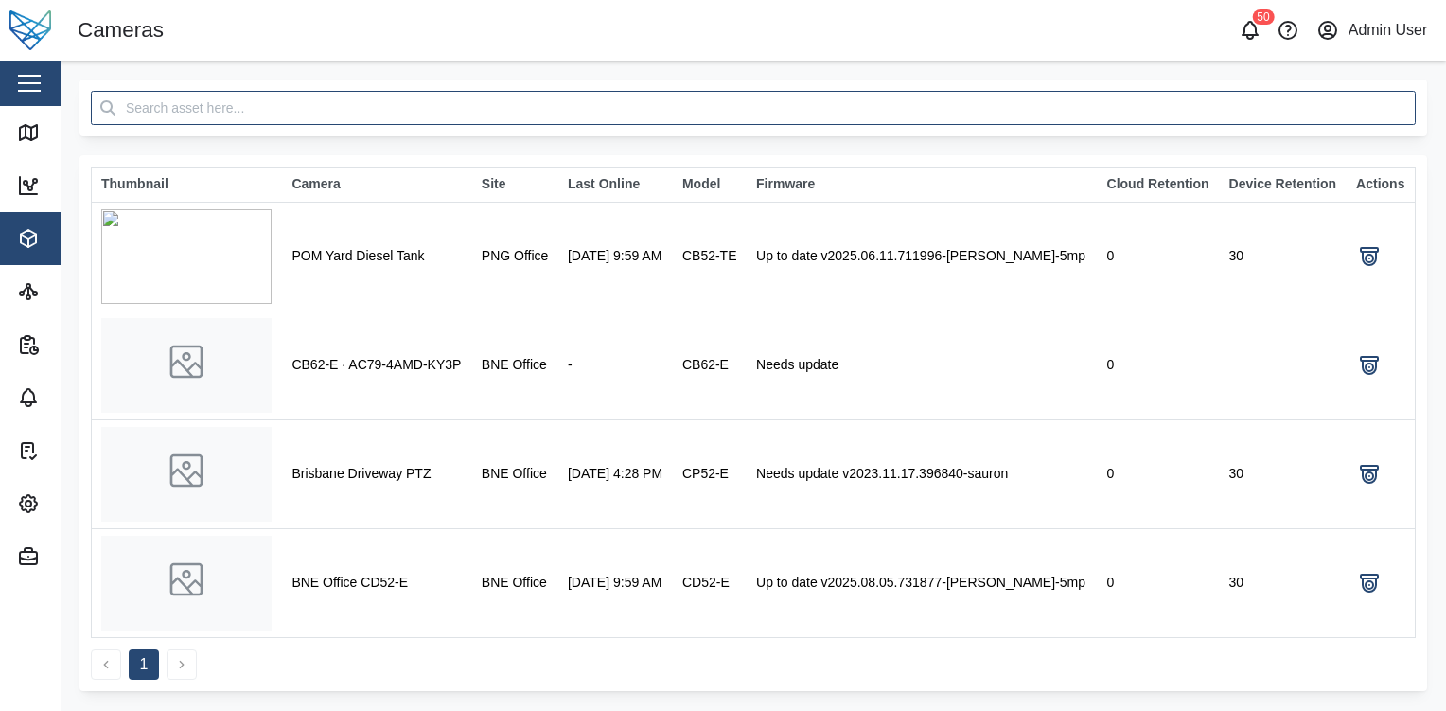
click at [13, 84] on button "button" at bounding box center [29, 83] width 32 height 32
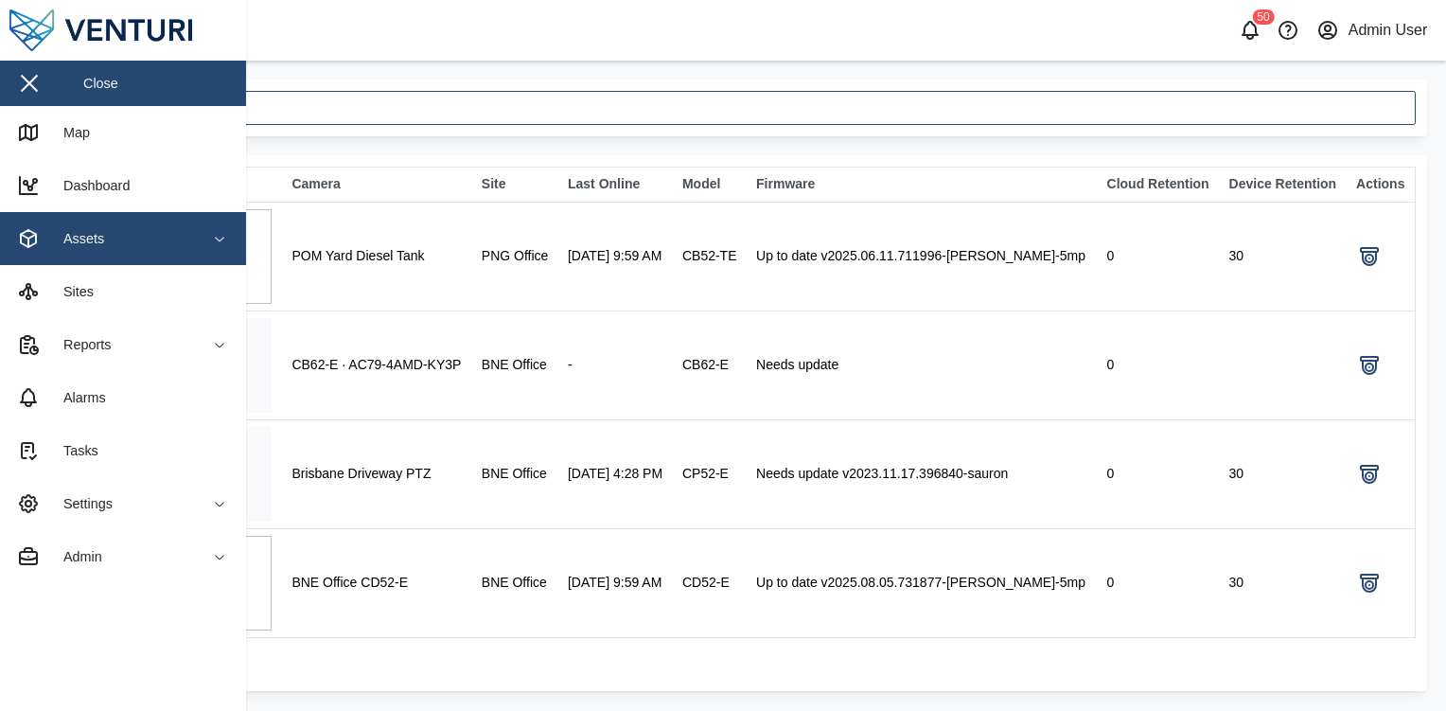
click at [102, 224] on span "Assets" at bounding box center [103, 238] width 172 height 53
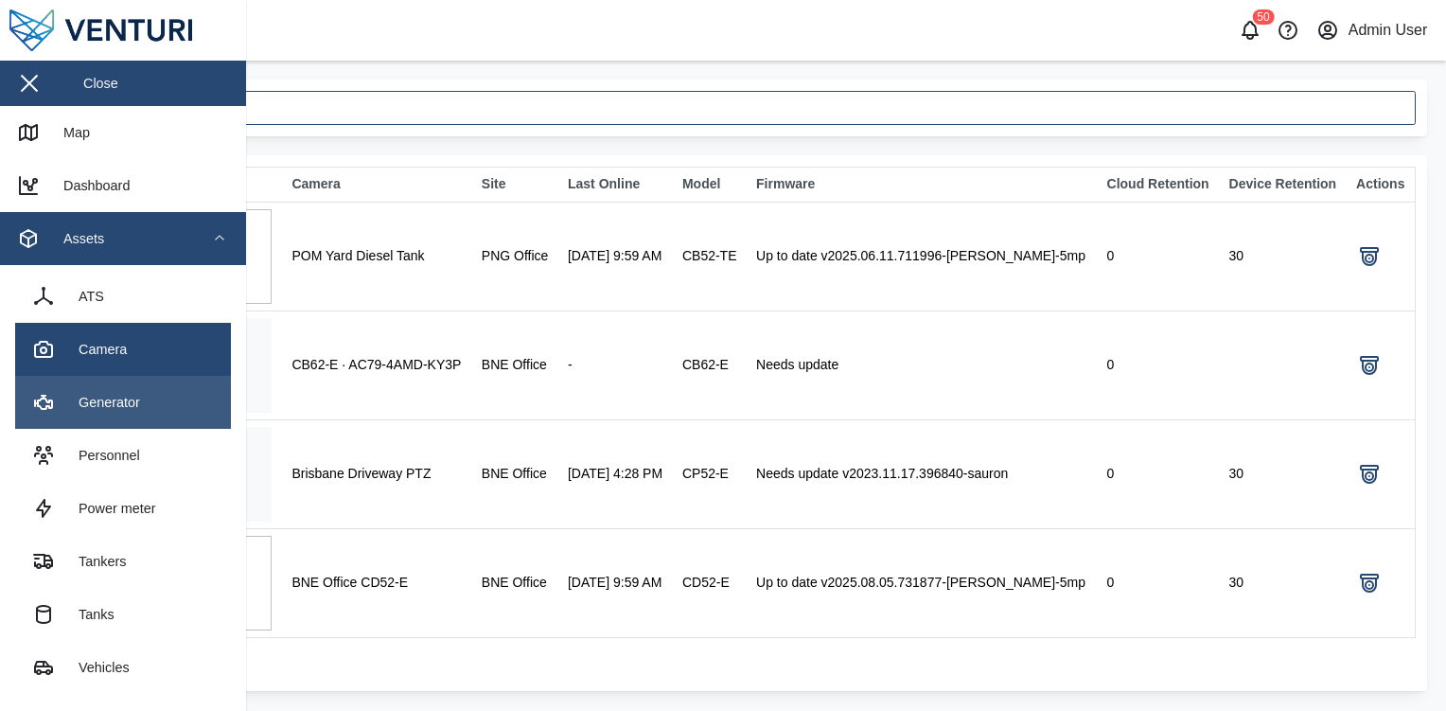
click at [113, 410] on div "Generator" at bounding box center [102, 402] width 76 height 21
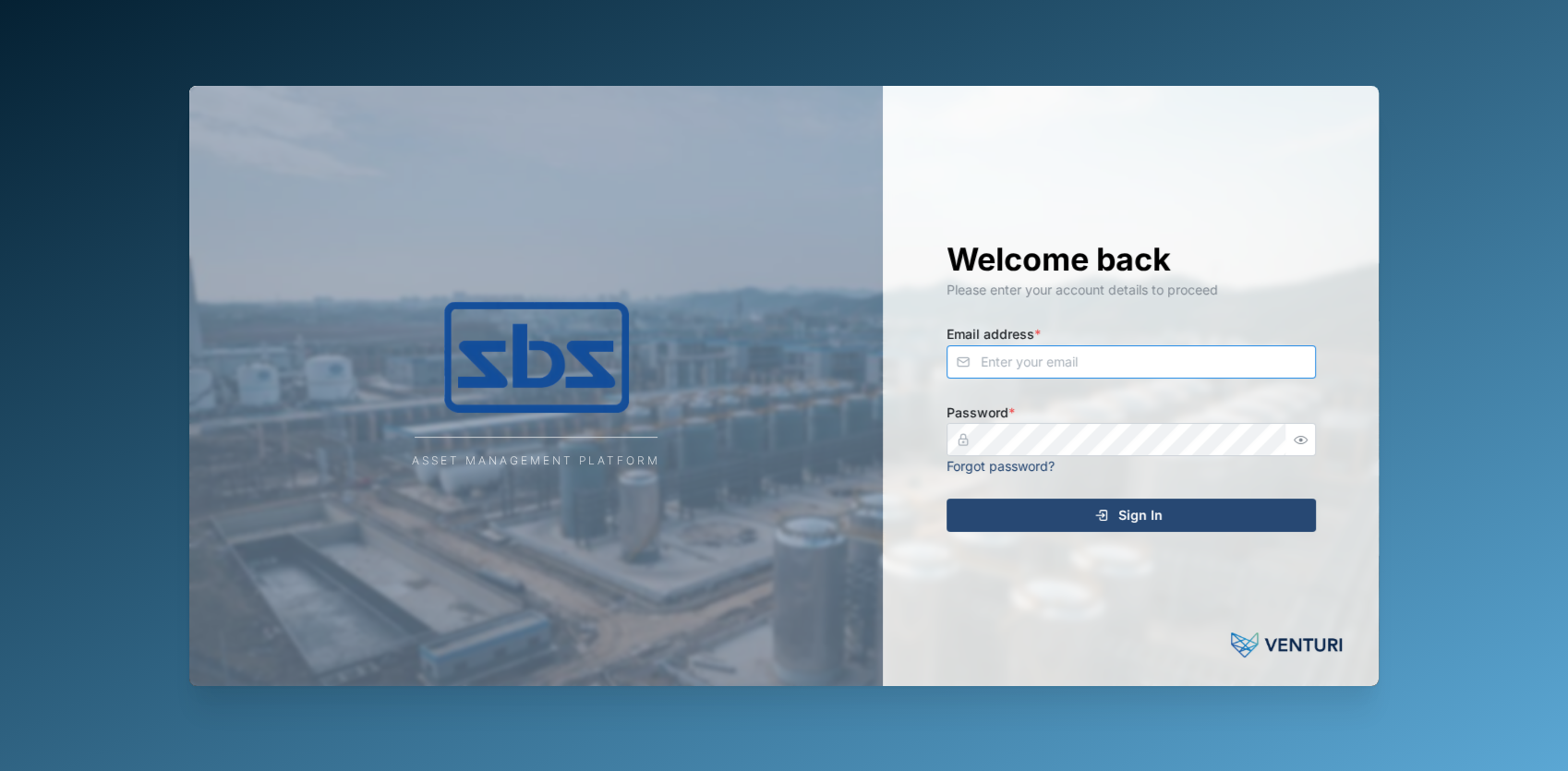
type input "admin@venturi.io"
click at [1025, 525] on div "Sign In" at bounding box center [1128, 515] width 340 height 31
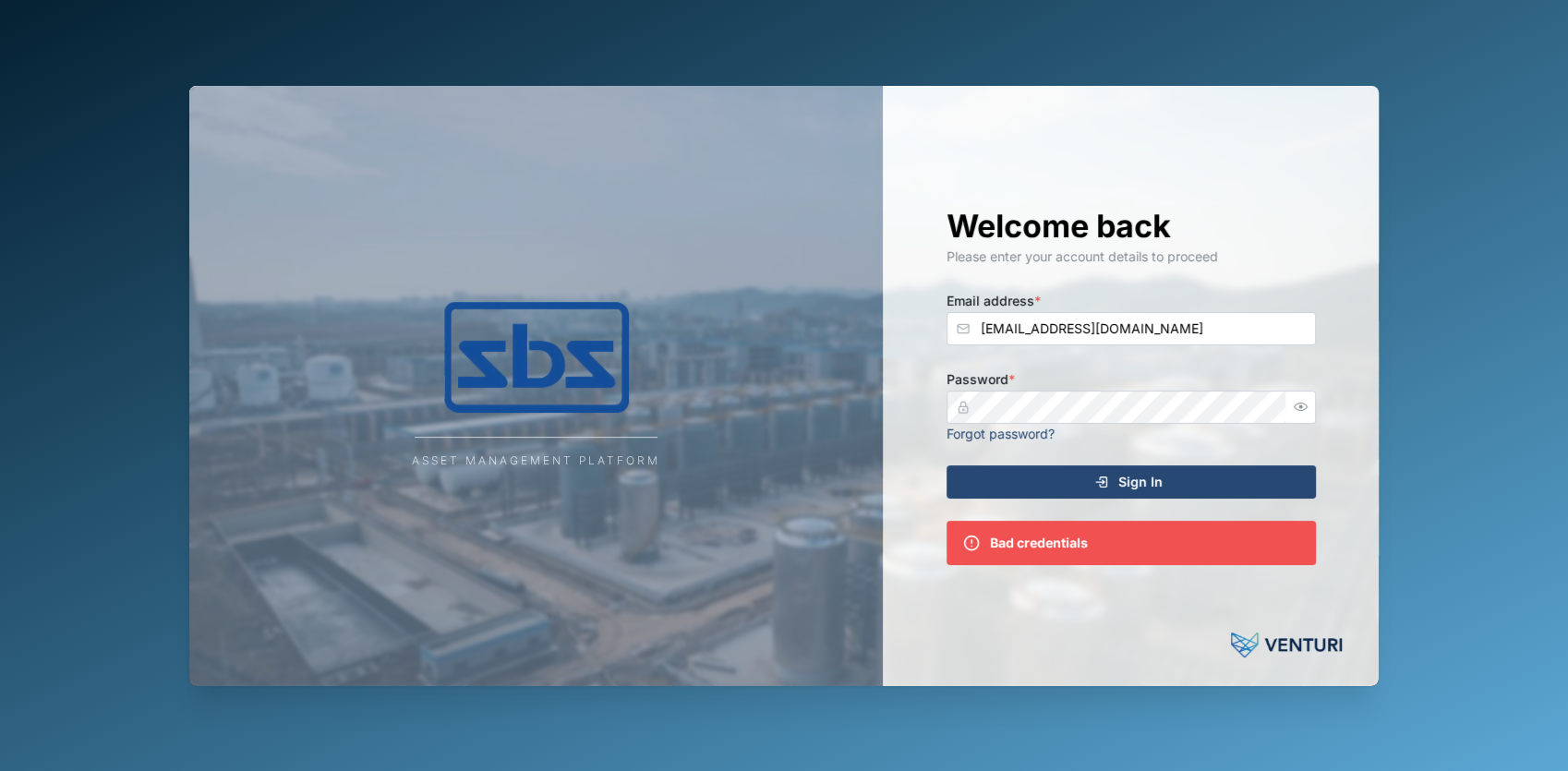
click at [1376, 438] on div "Welcome back Please enter your account details to proceed Email address * admin…" at bounding box center [1131, 386] width 496 height 600
click at [1209, 488] on div "Sign In" at bounding box center [1128, 482] width 340 height 31
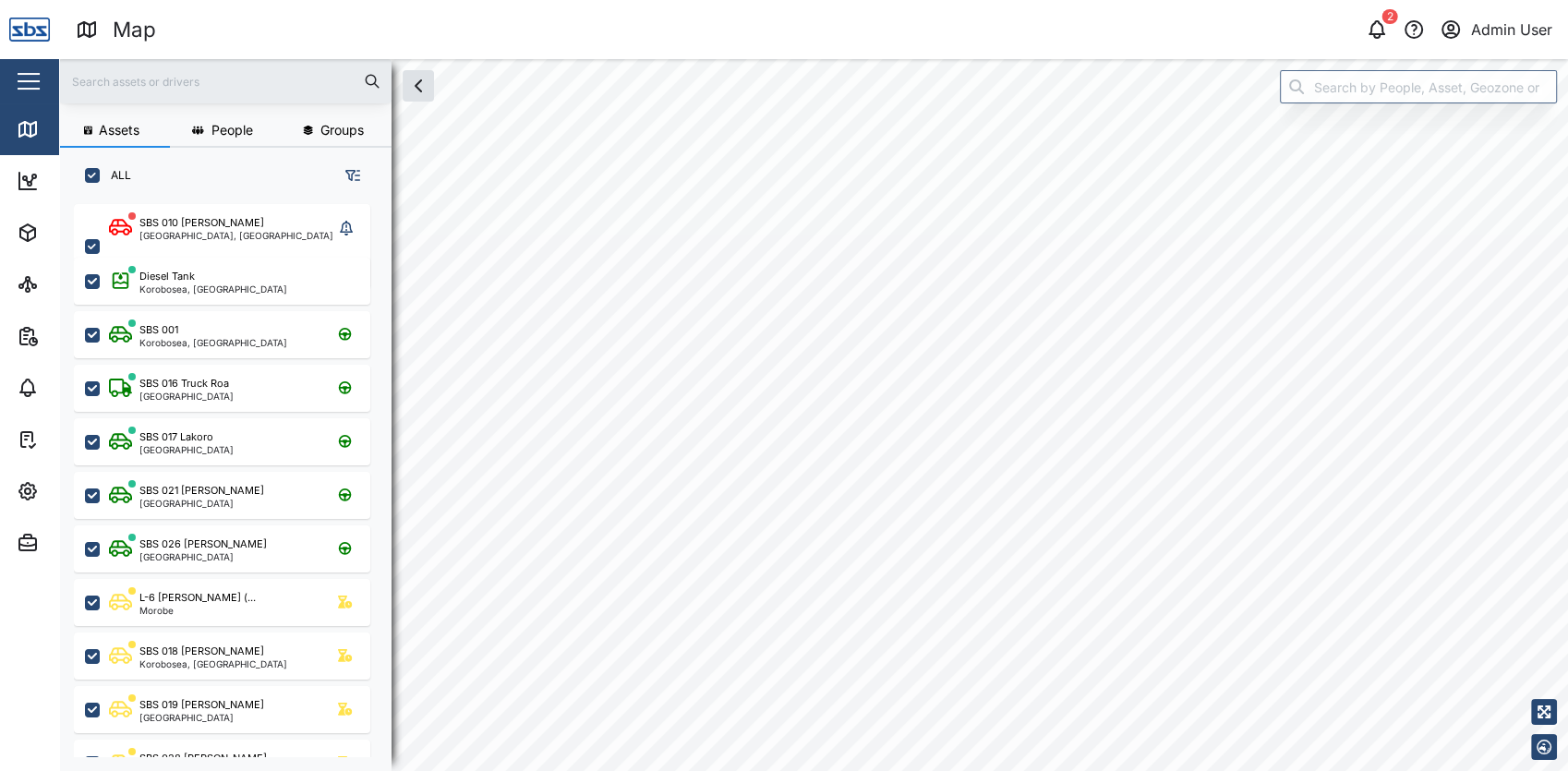
scroll to position [17, 16]
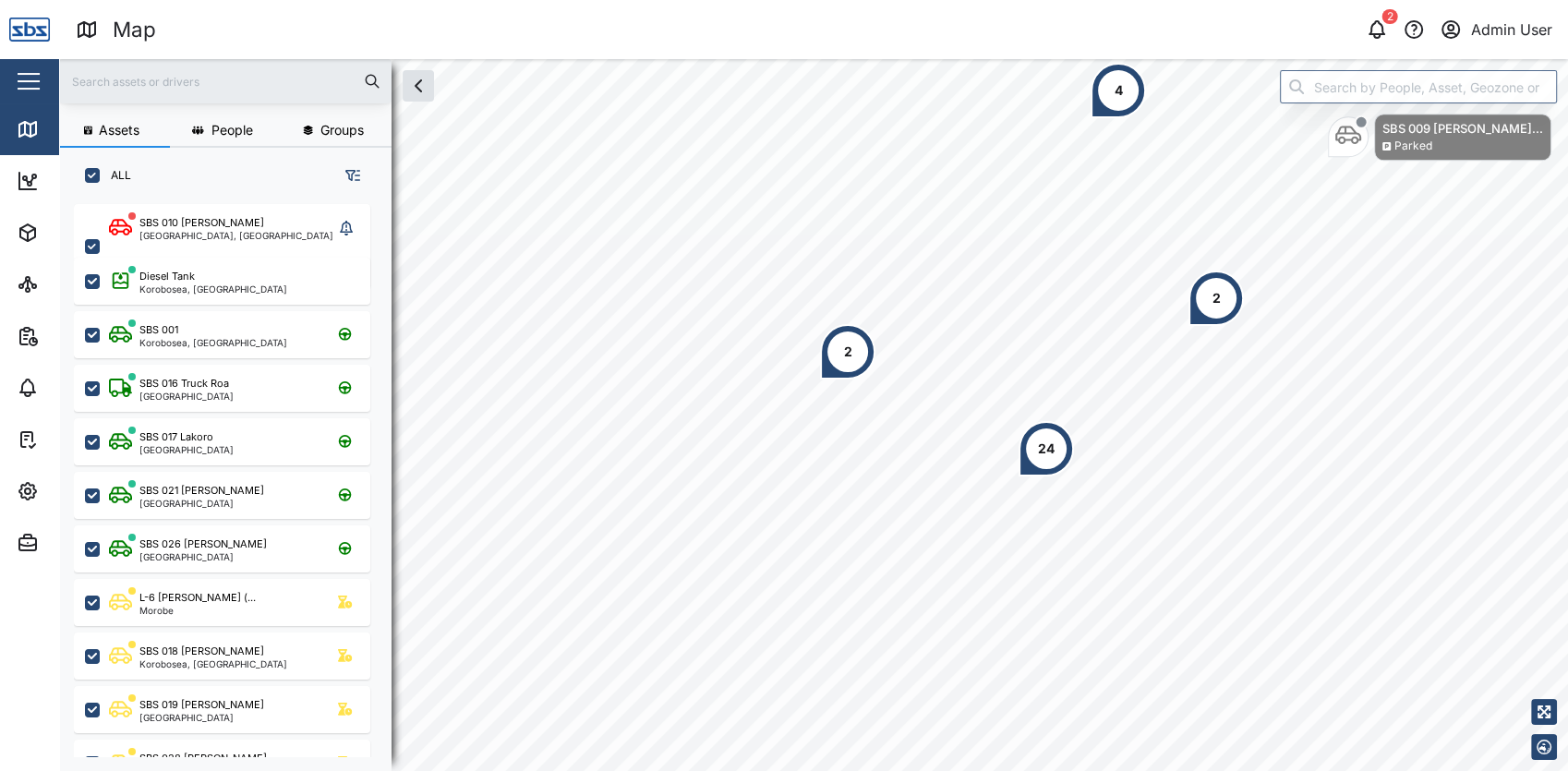
click at [45, 72] on div "Close" at bounding box center [120, 81] width 240 height 44
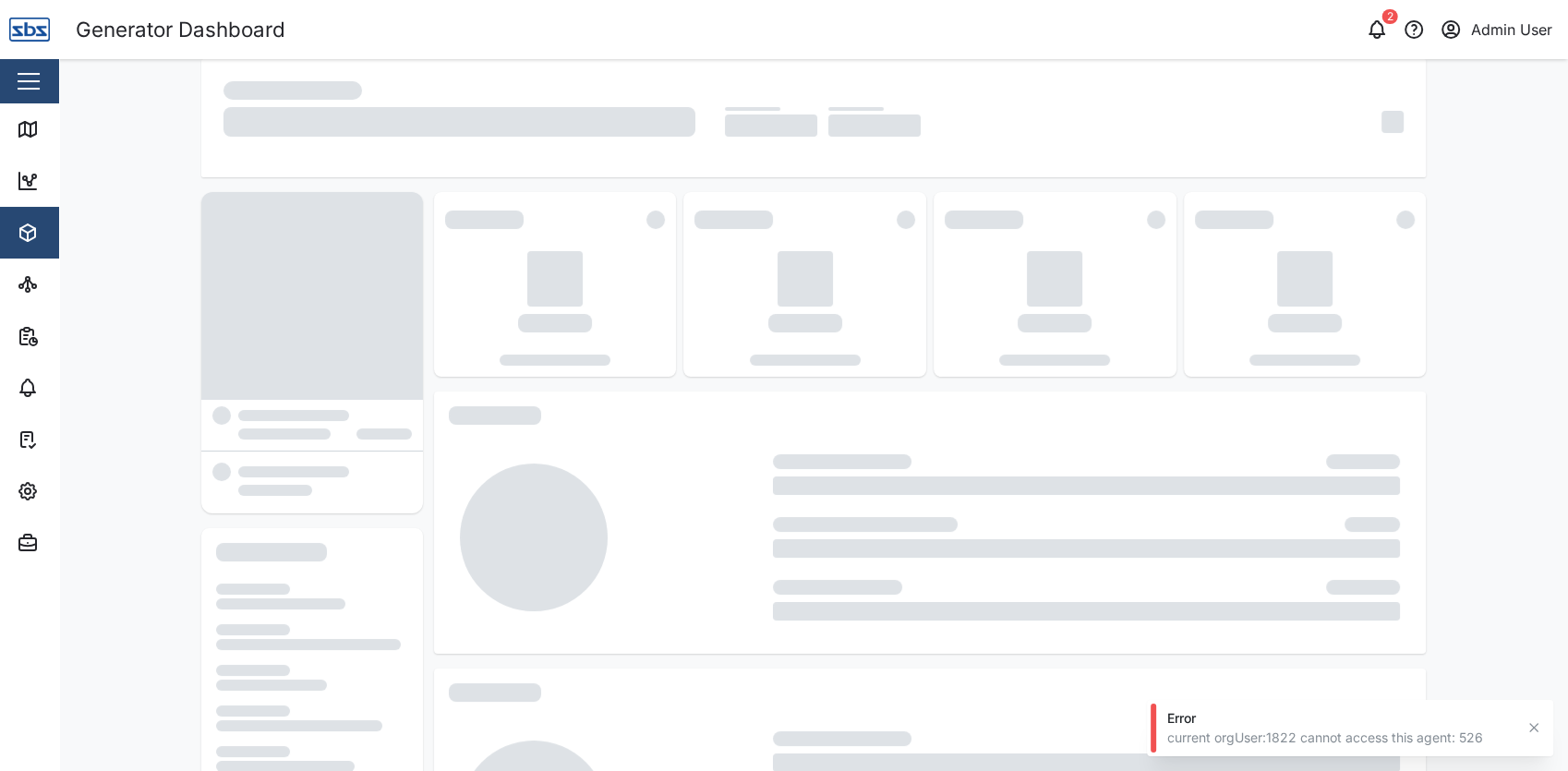
click at [23, 80] on div "button" at bounding box center [28, 81] width 22 height 2
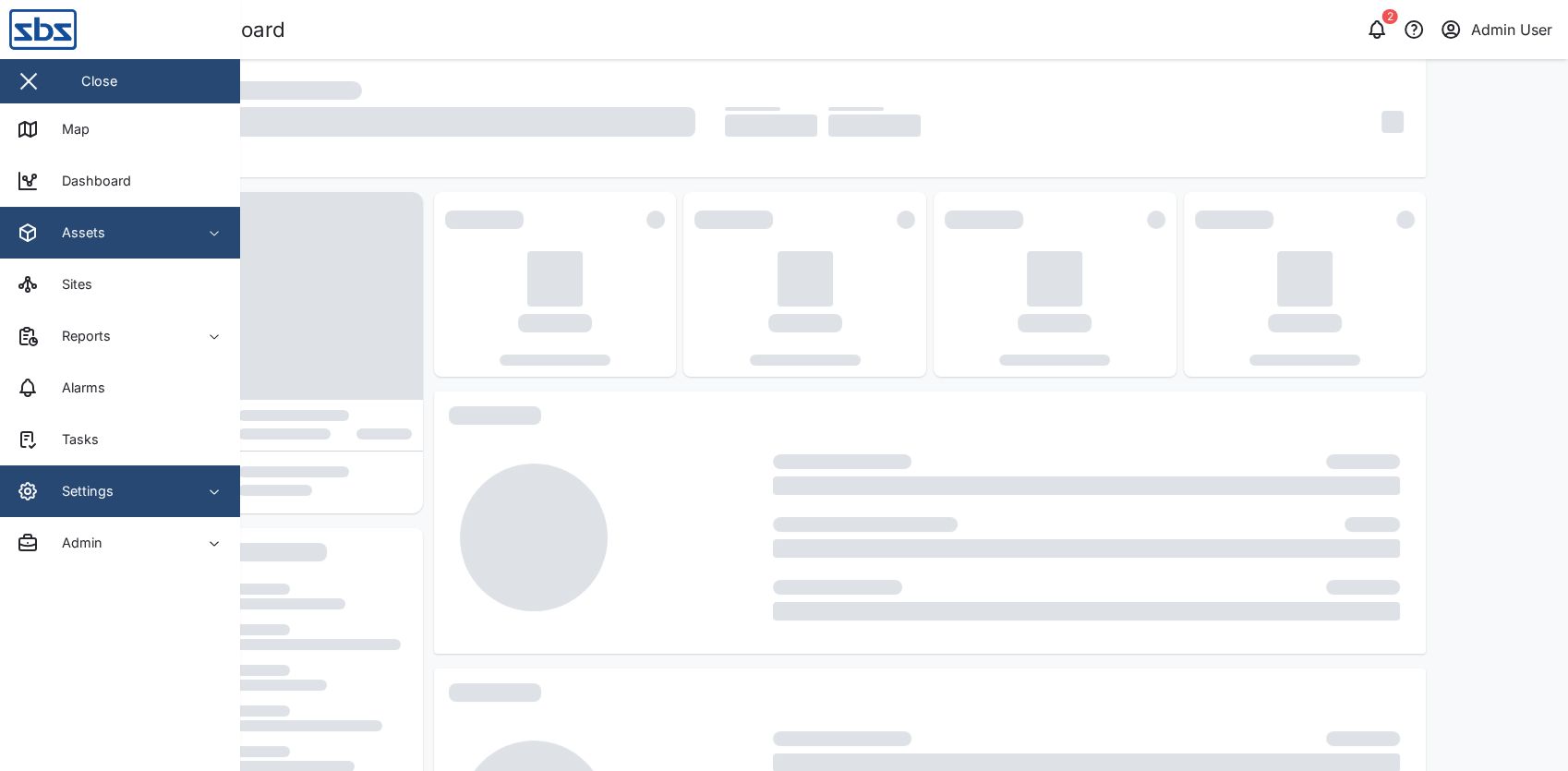
click at [148, 494] on div "Settings" at bounding box center [101, 491] width 168 height 22
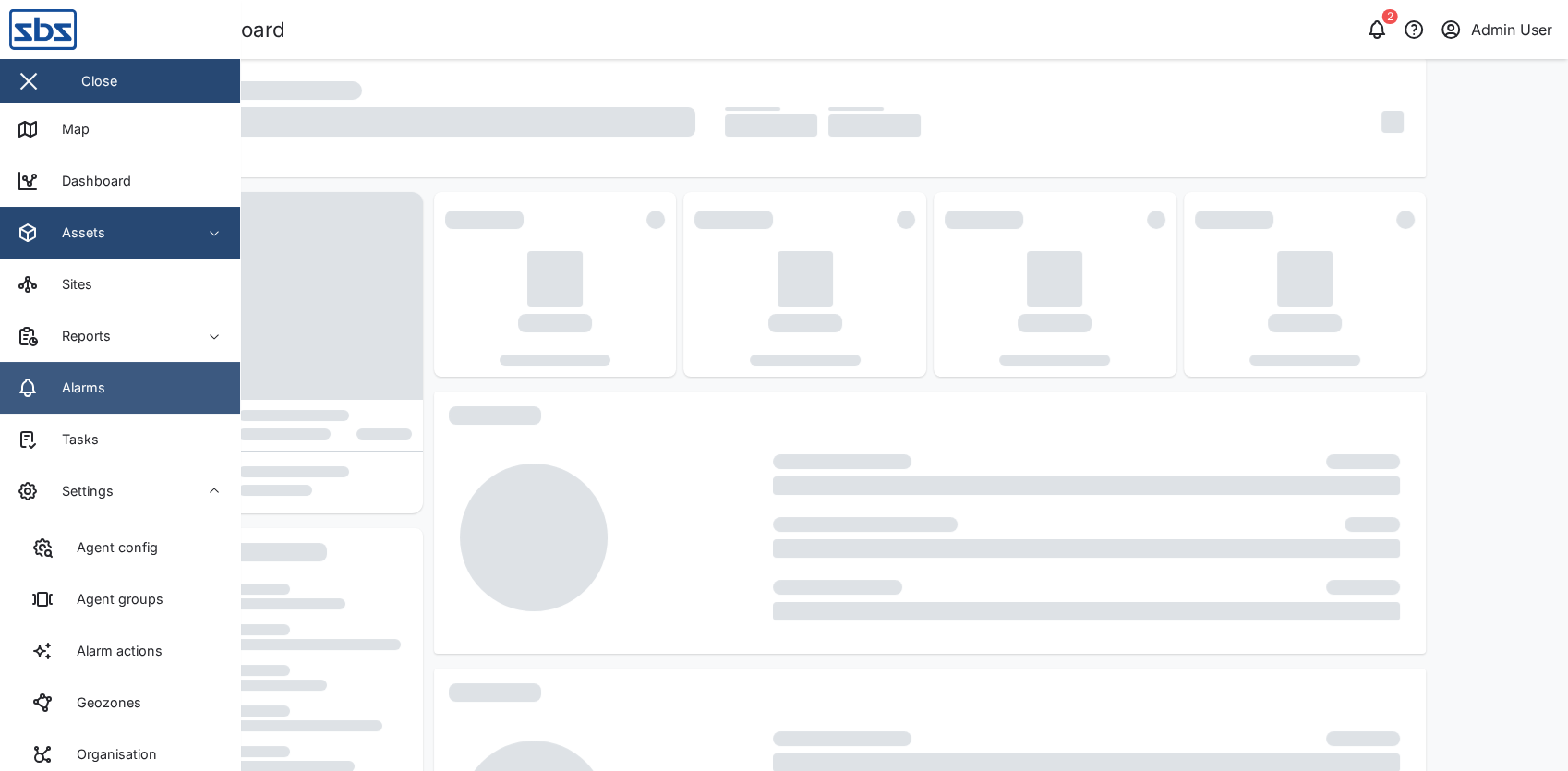
click at [129, 399] on link "Alarms" at bounding box center [120, 387] width 240 height 52
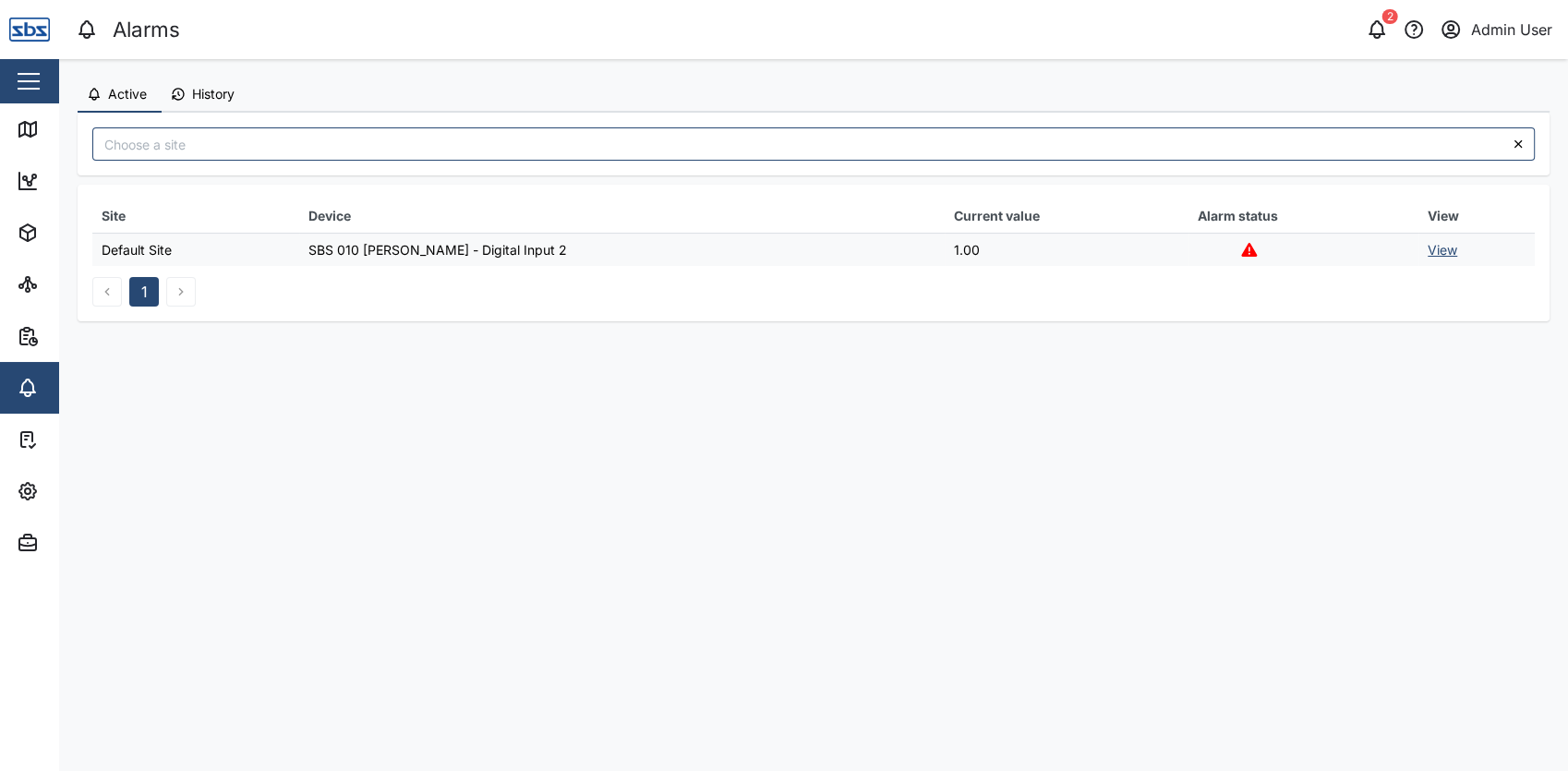
click at [1434, 251] on link "View" at bounding box center [1442, 250] width 29 height 16
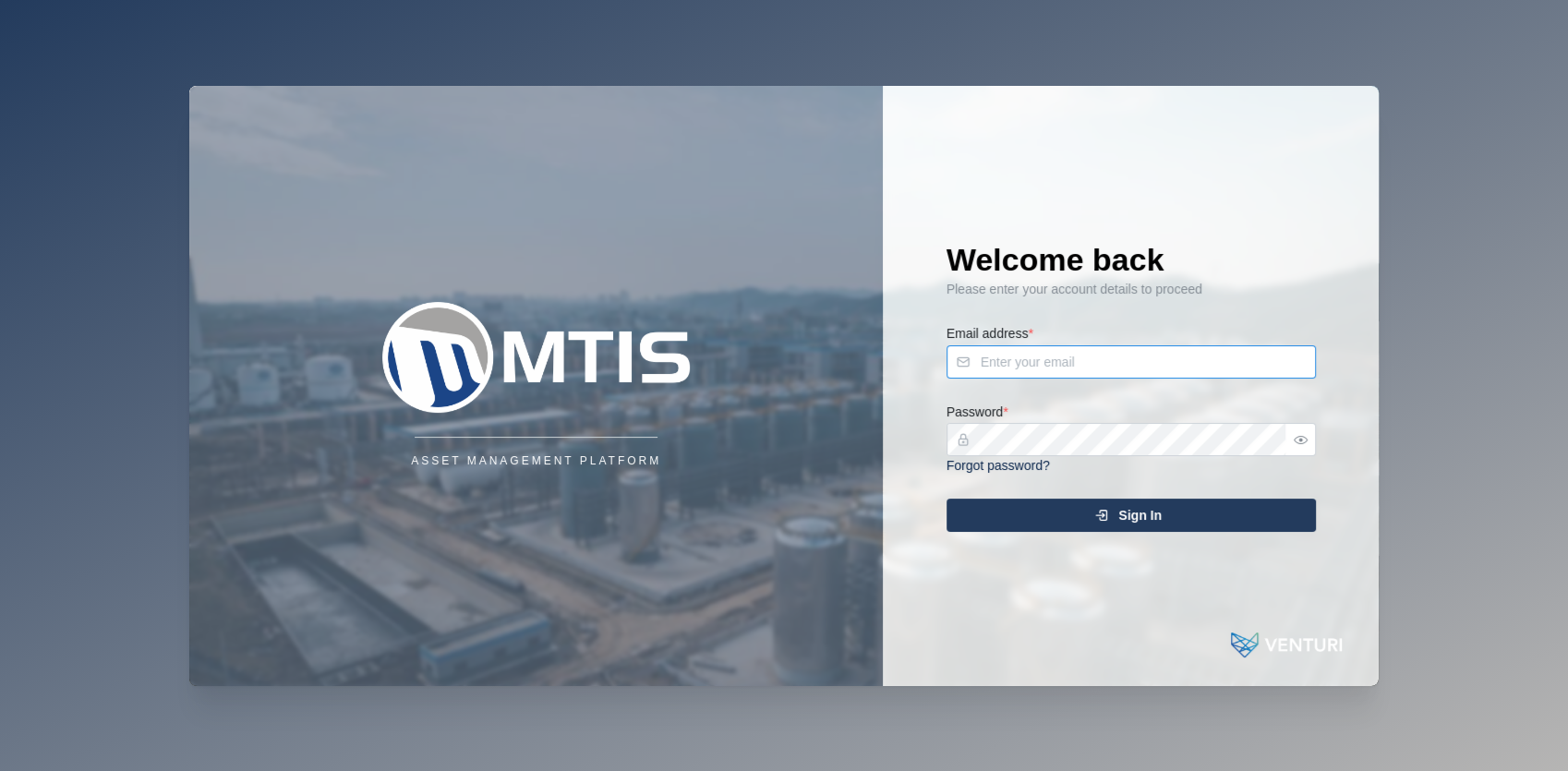
type input "[EMAIL_ADDRESS][DOMAIN_NAME]"
click at [1045, 524] on div "Sign In" at bounding box center [1128, 515] width 340 height 31
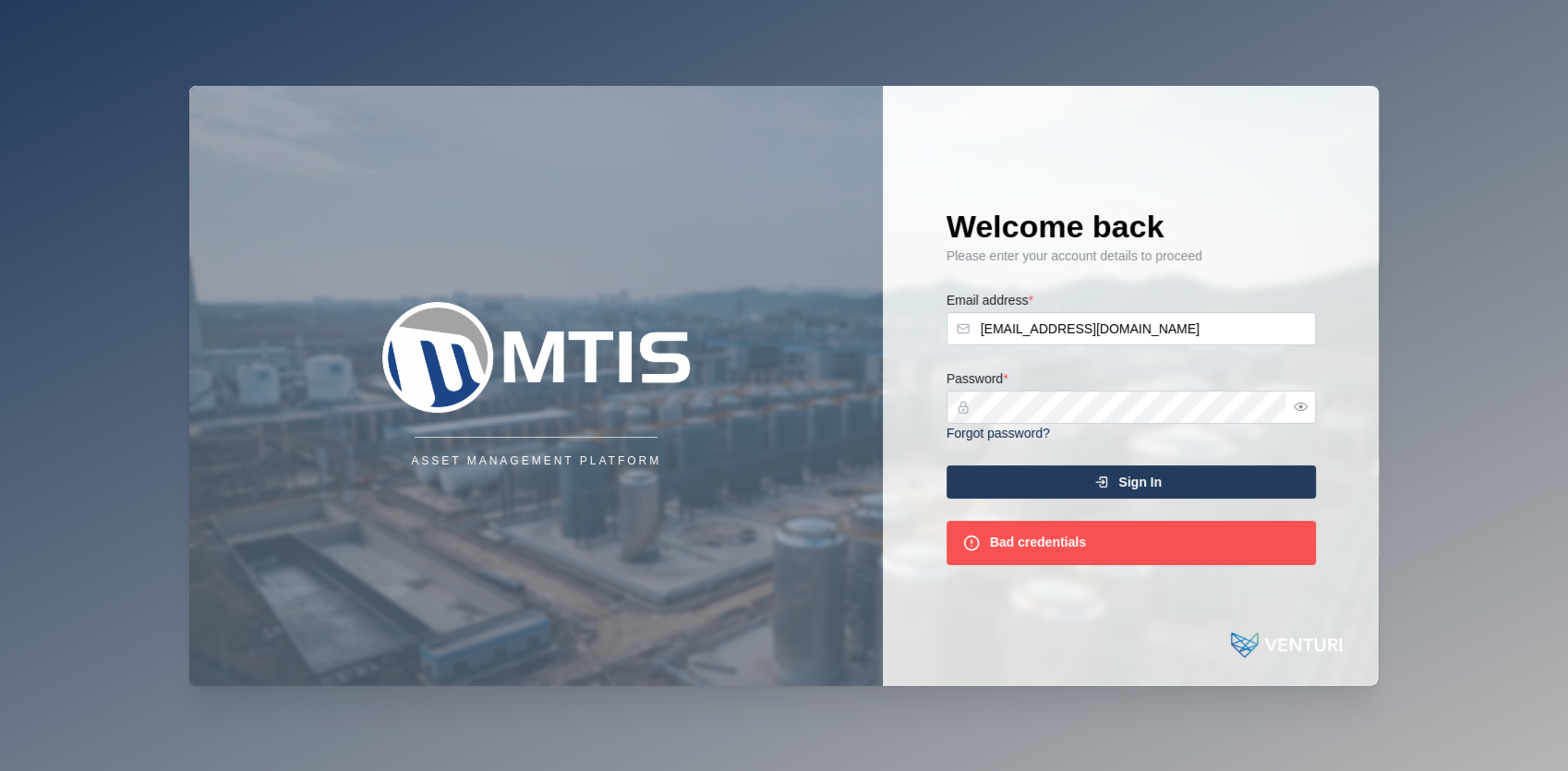
click at [1198, 368] on div "Password * Forgot password?" at bounding box center [1131, 406] width 369 height 76
click at [1148, 493] on span "Sign In" at bounding box center [1140, 482] width 43 height 31
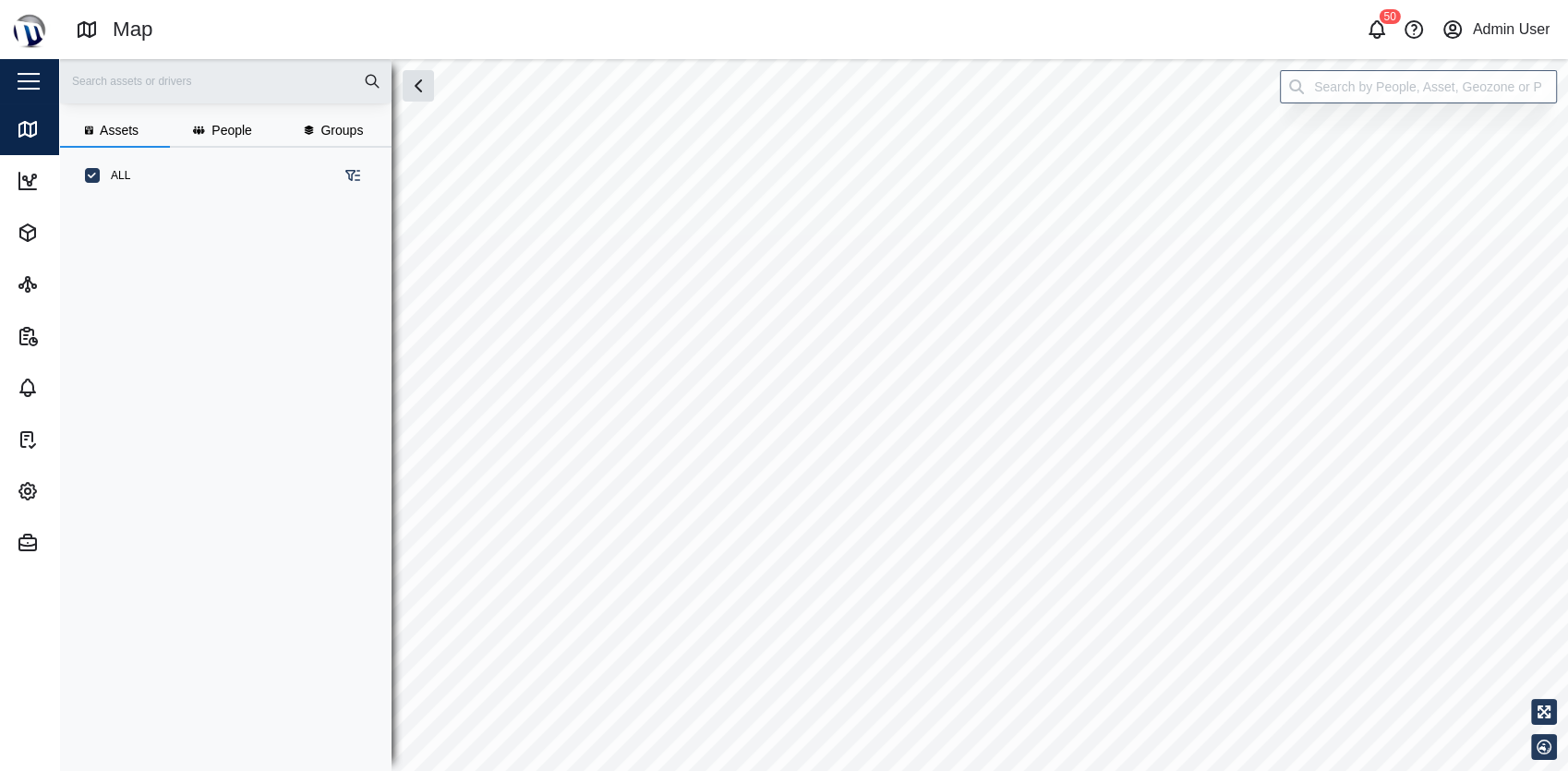
scroll to position [543, 287]
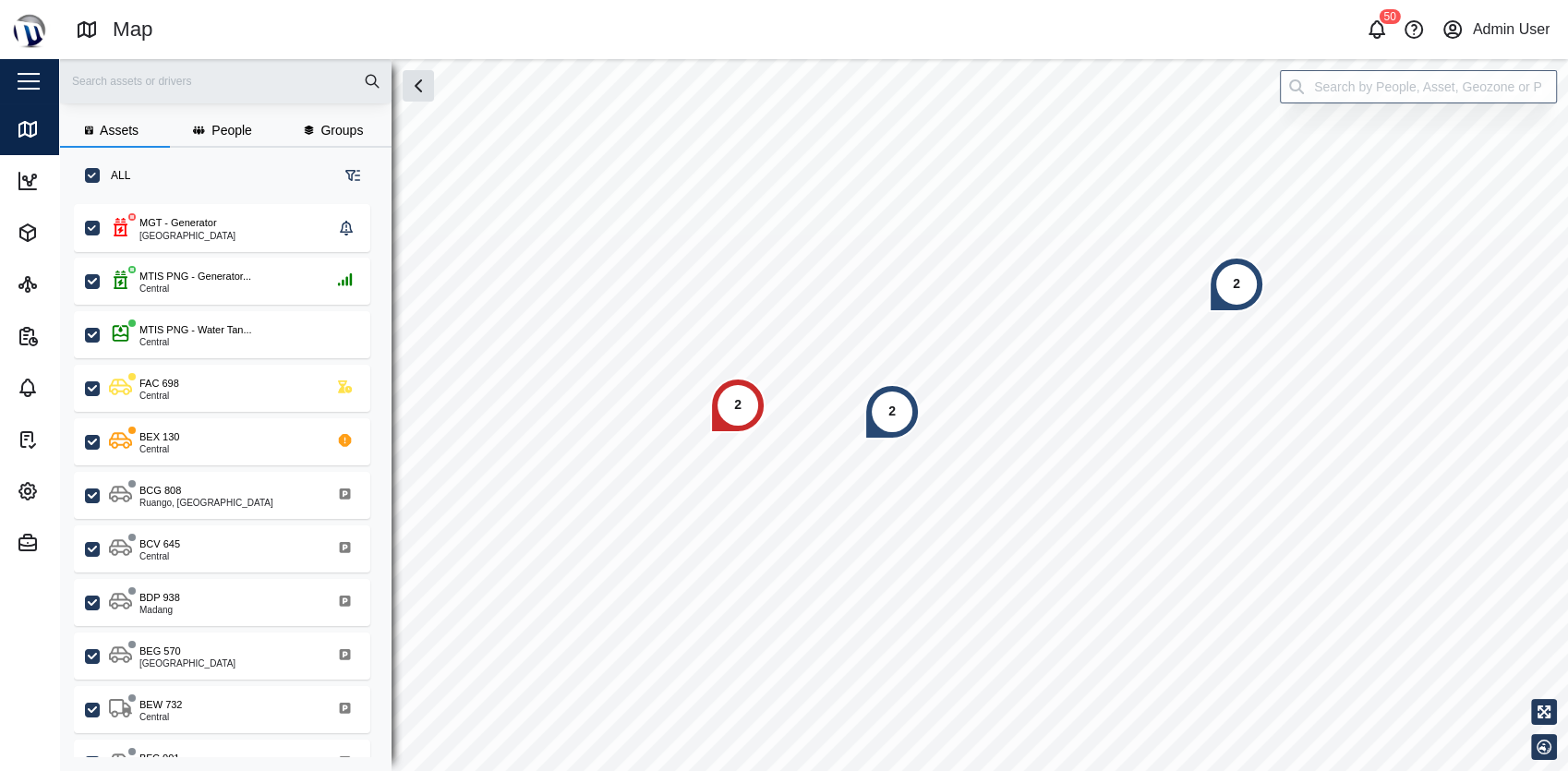
click at [29, 81] on div "button" at bounding box center [28, 81] width 22 height 2
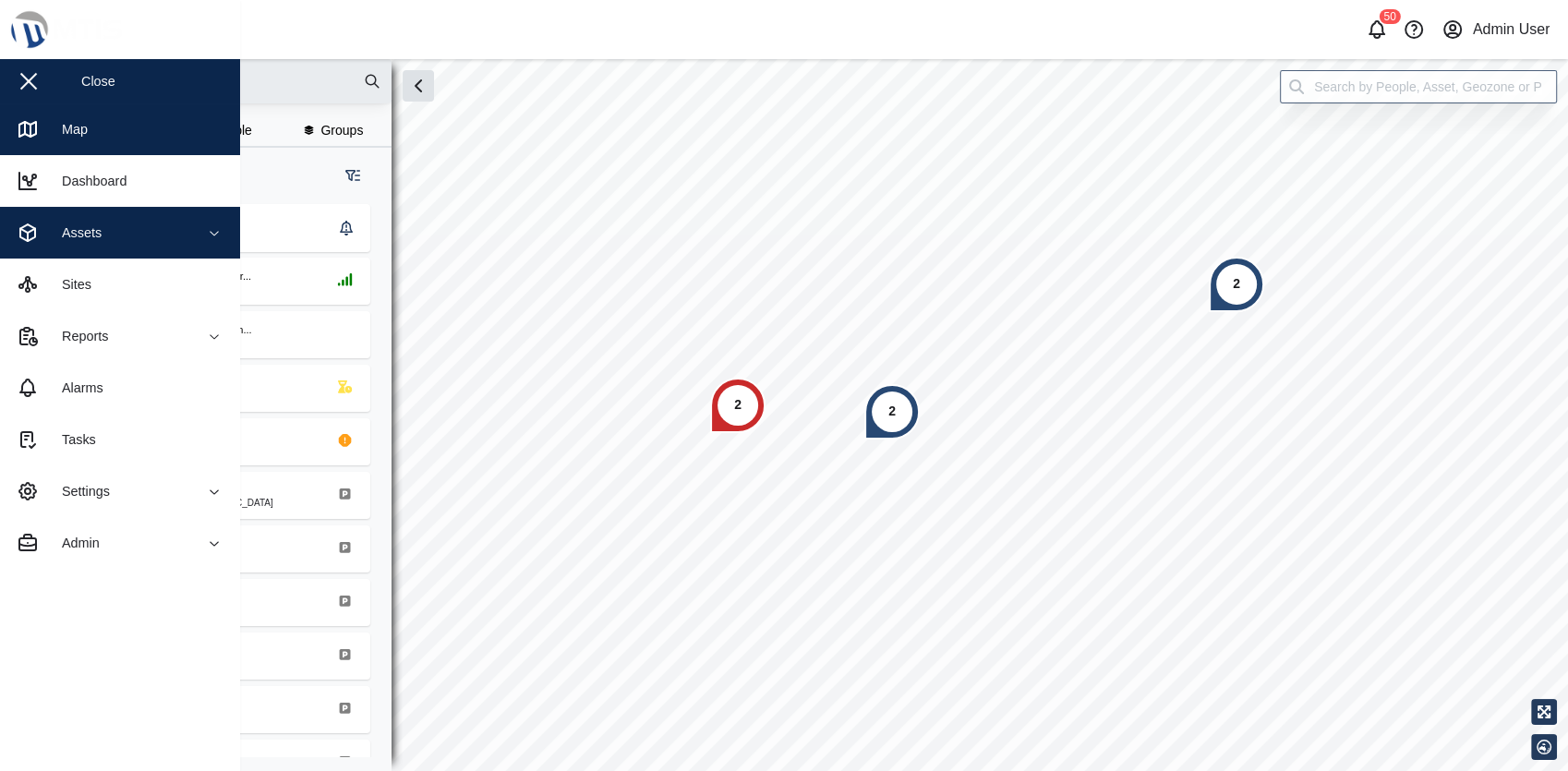
click at [126, 237] on div "Assets" at bounding box center [101, 232] width 168 height 22
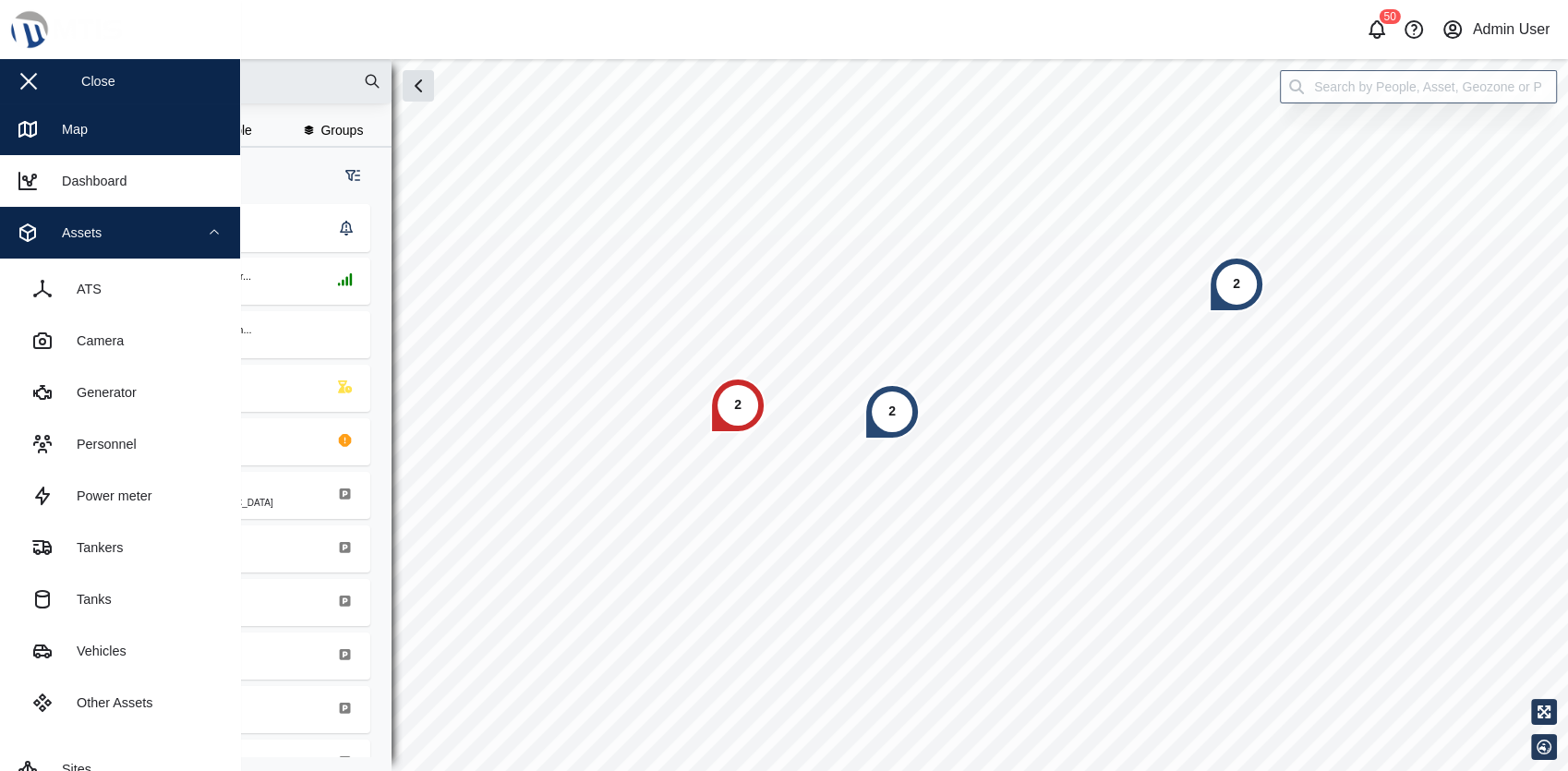
click at [126, 237] on div "Assets" at bounding box center [101, 232] width 168 height 22
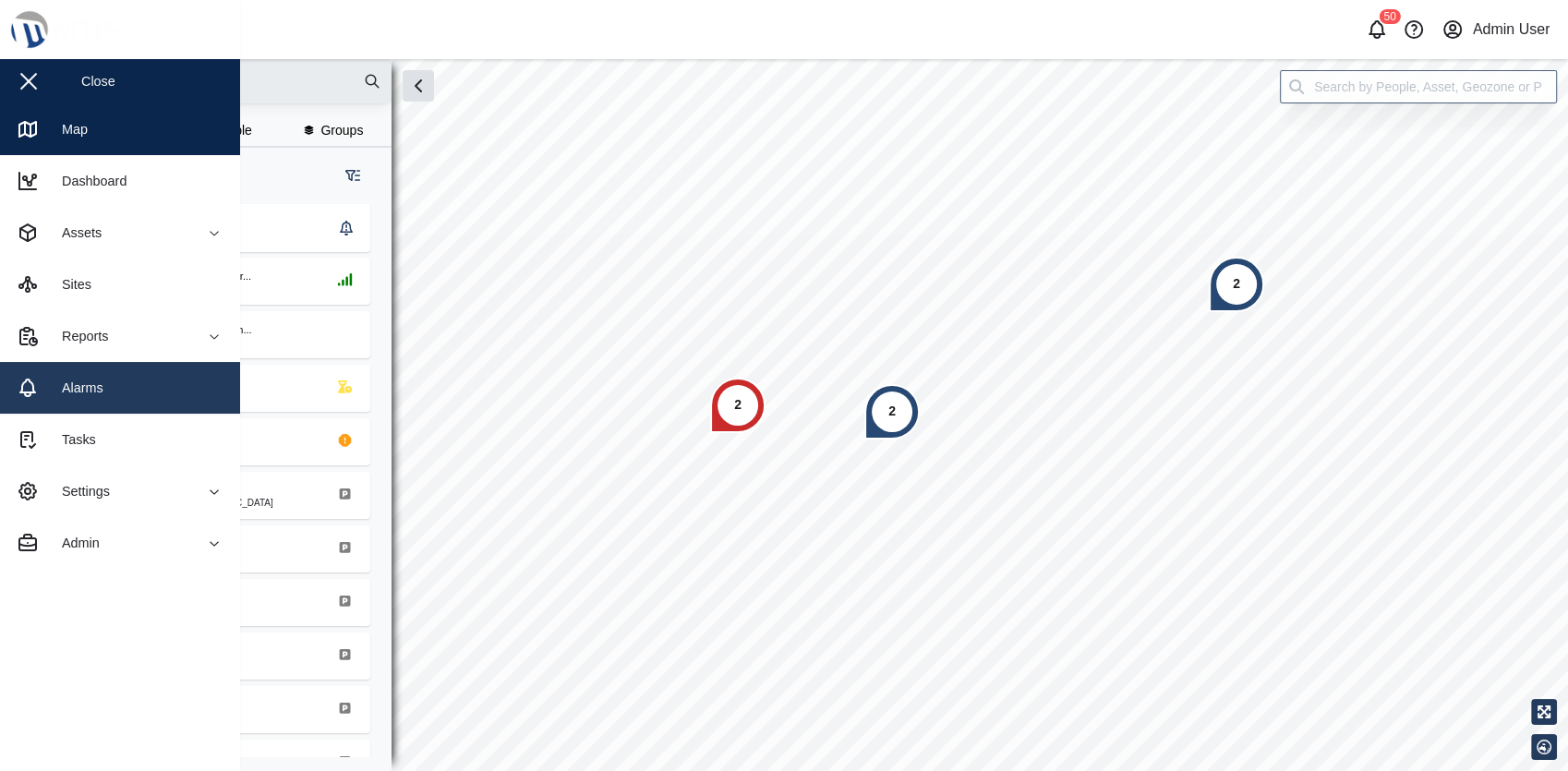
click at [125, 387] on link "Alarms" at bounding box center [120, 387] width 240 height 52
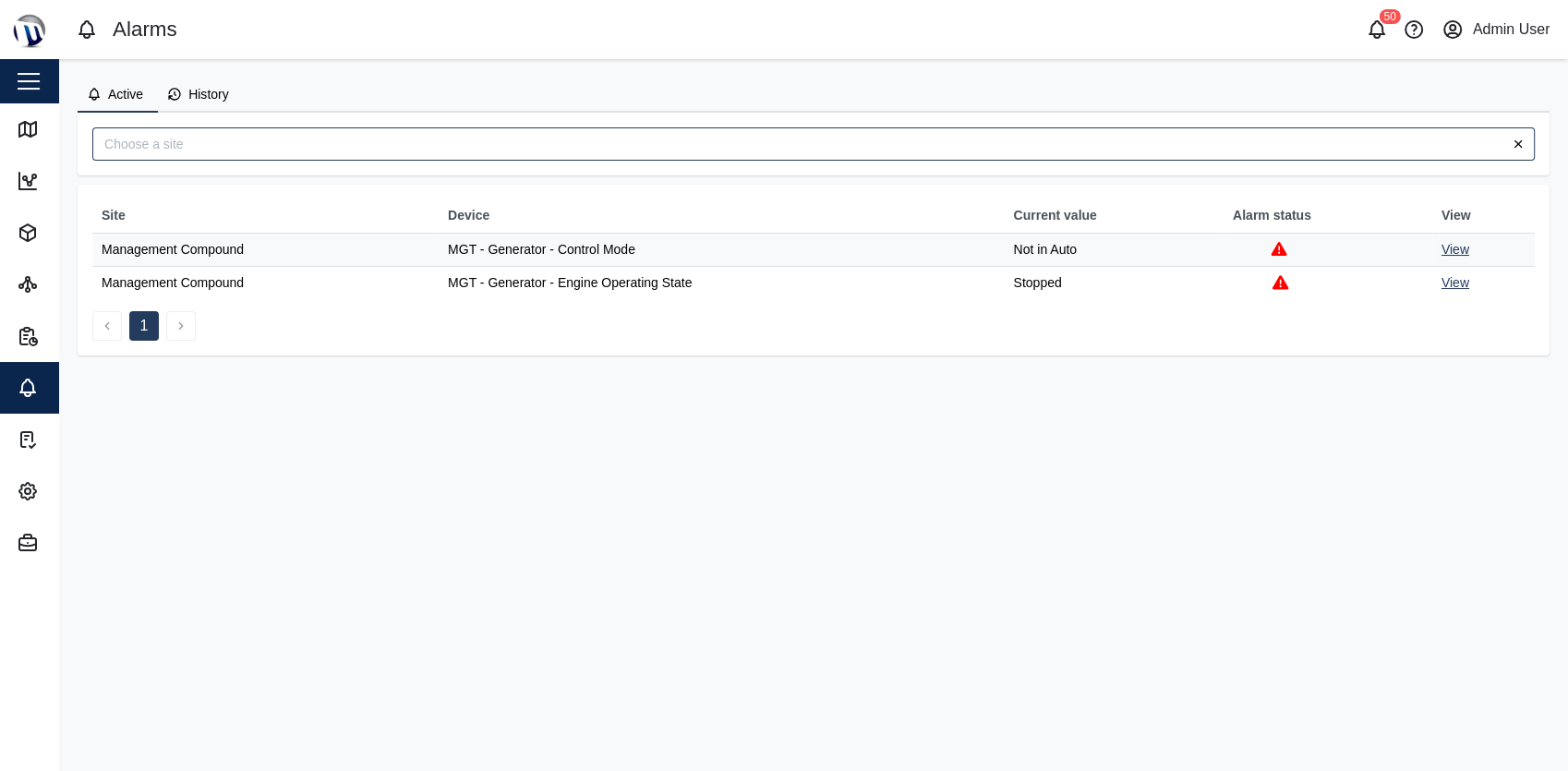
click at [1448, 258] on td "View" at bounding box center [1483, 249] width 102 height 34
click at [1451, 246] on link "View" at bounding box center [1455, 249] width 27 height 15
